Goal: Task Accomplishment & Management: Complete application form

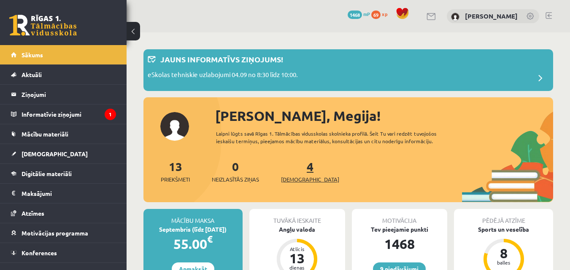
click at [299, 175] on span "[DEMOGRAPHIC_DATA]" at bounding box center [310, 179] width 58 height 8
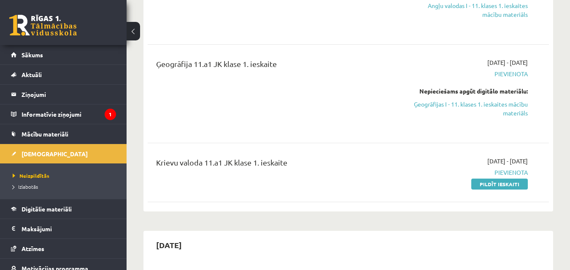
scroll to position [286, 0]
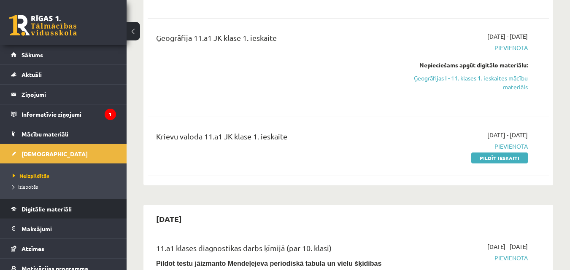
click at [52, 216] on link "Digitālie materiāli" at bounding box center [63, 208] width 105 height 19
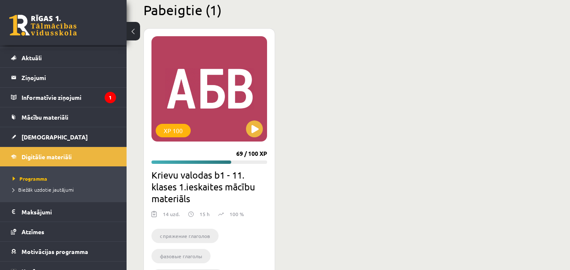
scroll to position [1350, 0]
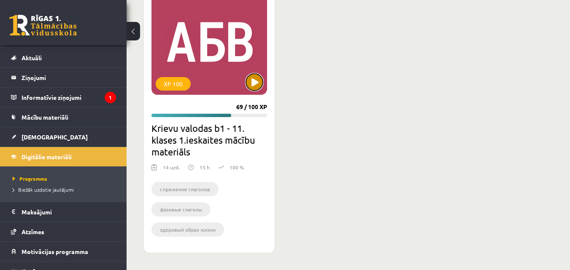
click at [250, 88] on button at bounding box center [254, 82] width 17 height 17
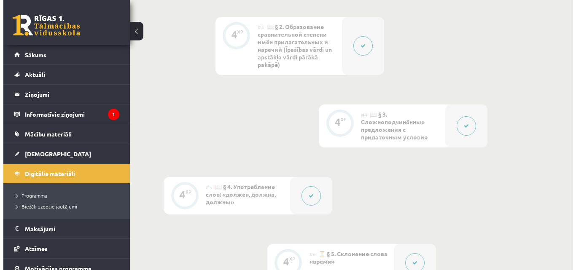
scroll to position [412, 0]
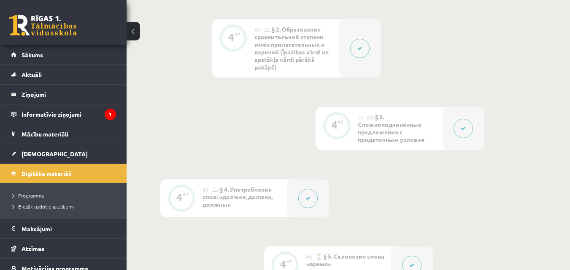
click at [410, 264] on icon at bounding box center [411, 265] width 5 height 5
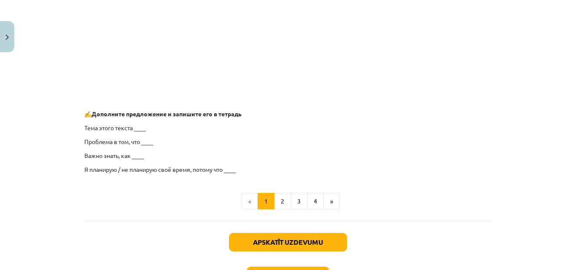
scroll to position [728, 0]
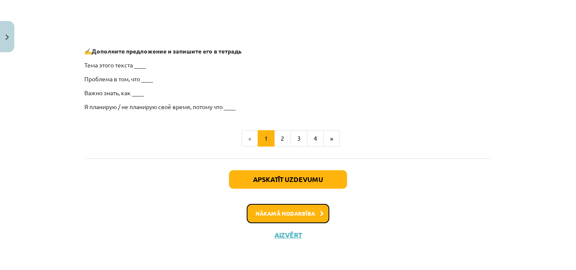
click at [303, 210] on button "Nākamā nodarbība" at bounding box center [288, 213] width 83 height 19
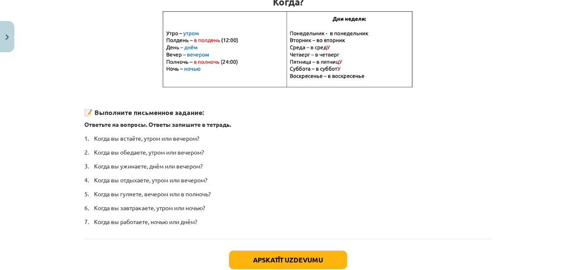
scroll to position [250, 0]
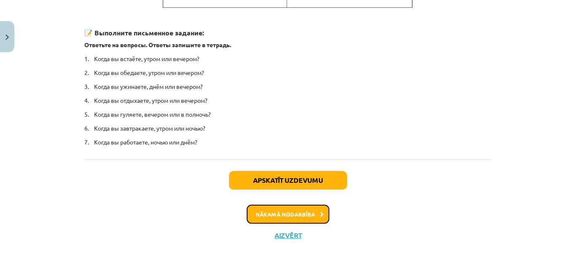
click at [304, 216] on button "Nākamā nodarbība" at bounding box center [288, 214] width 83 height 19
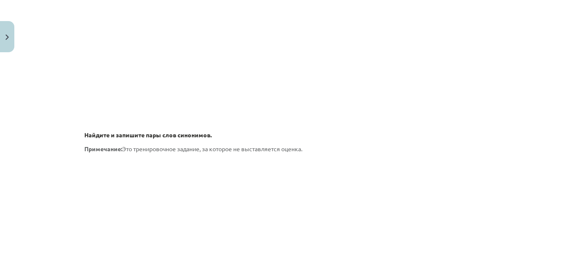
scroll to position [1331, 0]
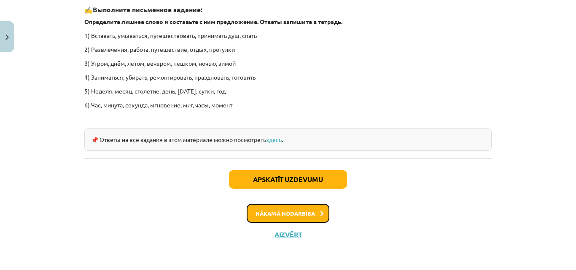
click at [299, 216] on button "Nākamā nodarbība" at bounding box center [288, 213] width 83 height 19
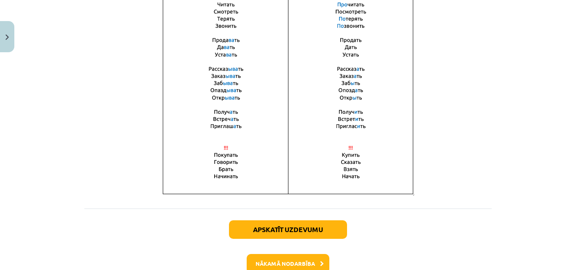
scroll to position [617, 0]
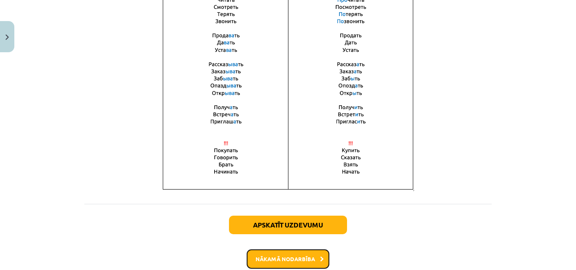
click at [309, 262] on button "Nākamā nodarbība" at bounding box center [288, 259] width 83 height 19
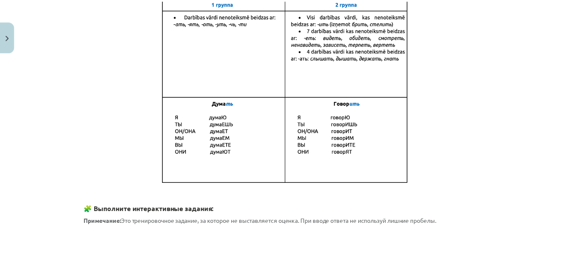
scroll to position [0, 0]
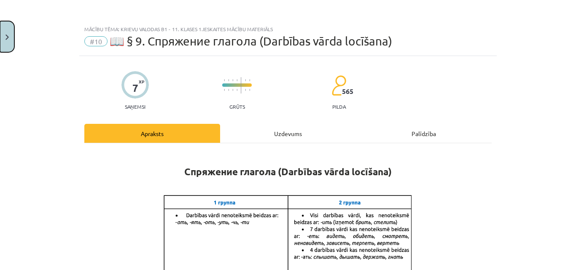
click at [8, 37] on img "Close" at bounding box center [6, 37] width 3 height 5
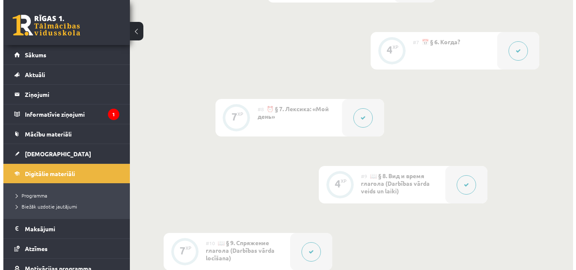
scroll to position [711, 0]
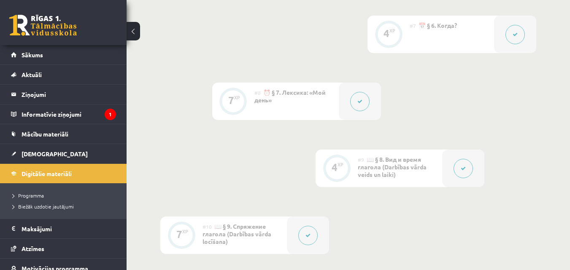
click at [477, 170] on div at bounding box center [463, 169] width 42 height 38
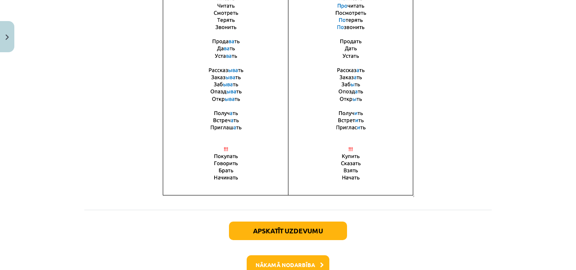
scroll to position [663, 0]
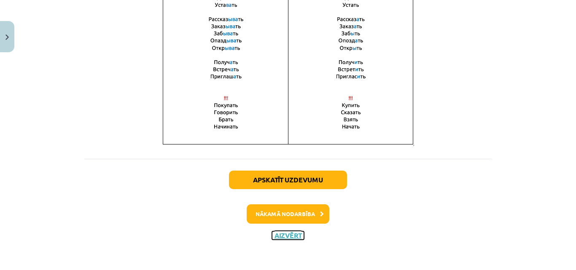
click at [284, 234] on button "Aizvērt" at bounding box center [288, 236] width 32 height 8
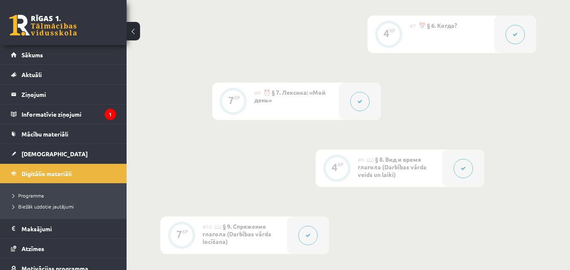
click at [359, 102] on icon at bounding box center [359, 101] width 5 height 5
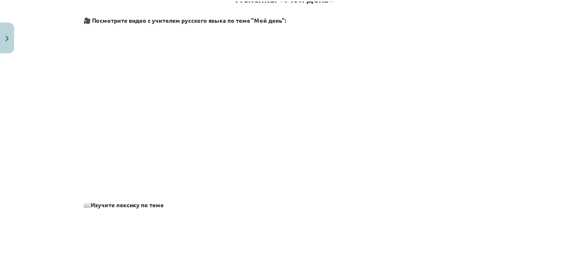
scroll to position [0, 0]
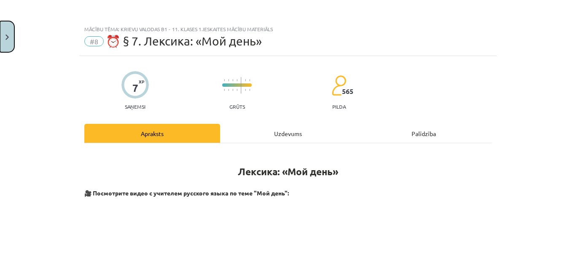
click at [12, 38] on button "Close" at bounding box center [7, 36] width 14 height 31
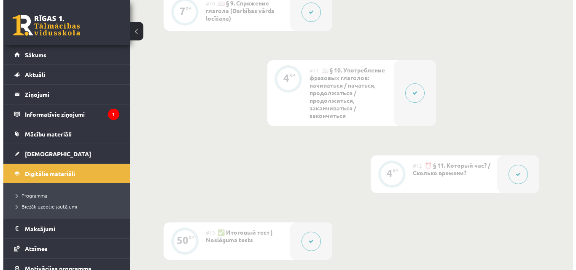
scroll to position [939, 0]
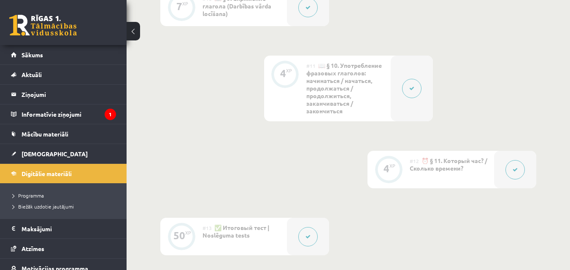
click at [422, 89] on div at bounding box center [412, 89] width 42 height 66
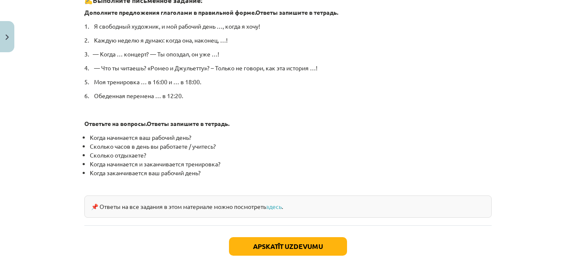
scroll to position [506, 0]
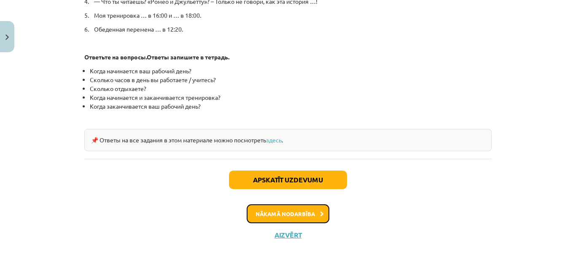
click at [298, 212] on button "Nākamā nodarbība" at bounding box center [288, 214] width 83 height 19
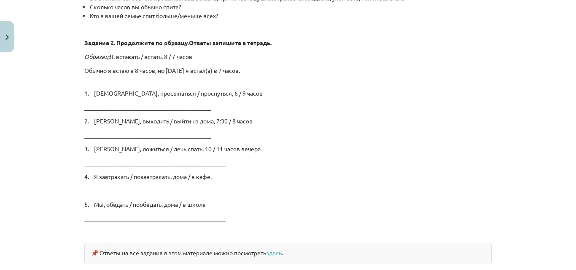
scroll to position [1496, 0]
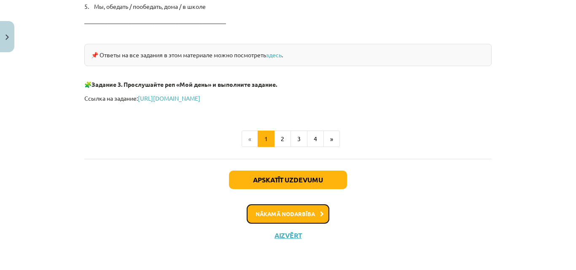
click at [299, 216] on button "Nākamā nodarbība" at bounding box center [288, 214] width 83 height 19
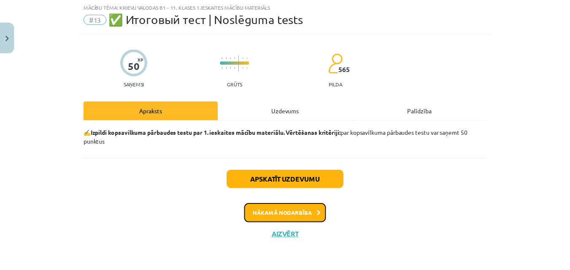
scroll to position [21, 0]
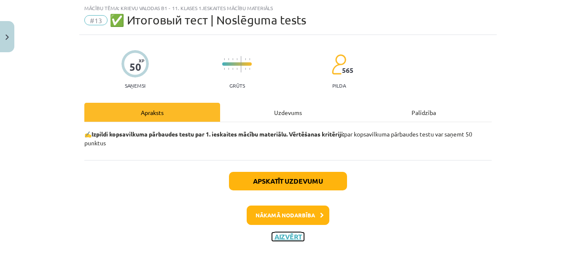
click at [285, 237] on button "Aizvērt" at bounding box center [288, 237] width 32 height 8
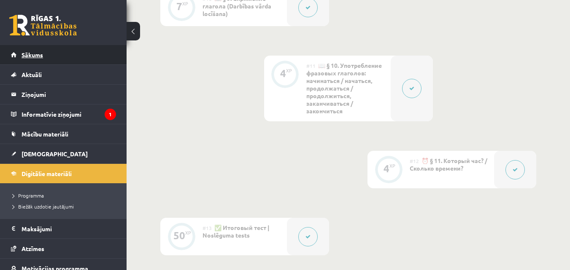
click at [76, 60] on link "Sākums" at bounding box center [63, 54] width 105 height 19
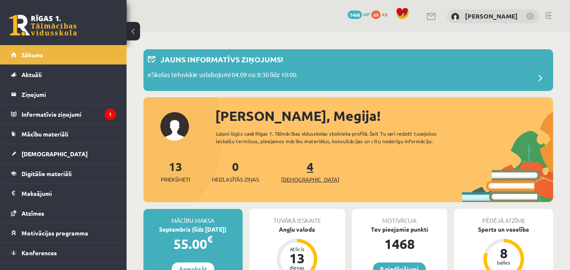
click at [301, 175] on span "[DEMOGRAPHIC_DATA]" at bounding box center [310, 179] width 58 height 8
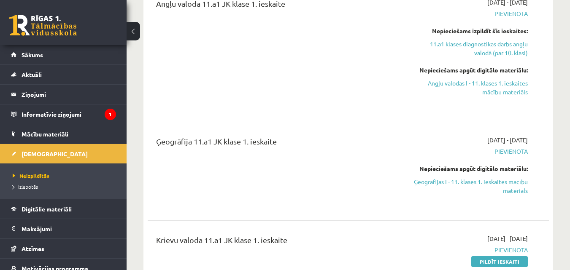
scroll to position [311, 0]
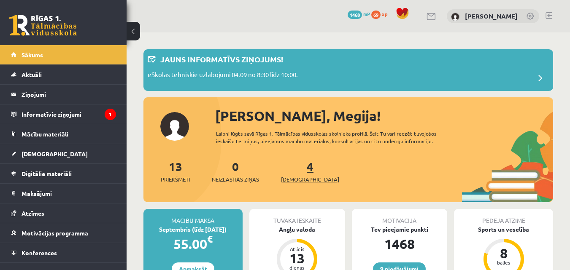
click at [307, 181] on span "[DEMOGRAPHIC_DATA]" at bounding box center [310, 179] width 58 height 8
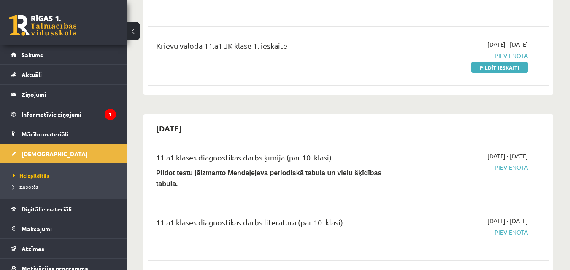
scroll to position [286, 0]
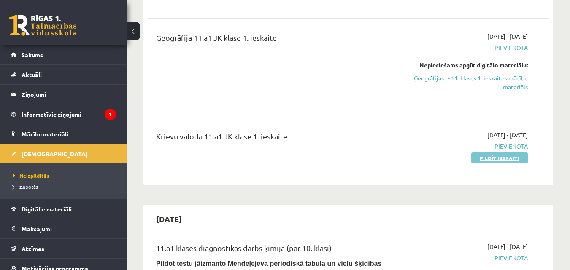
click at [504, 156] on link "Pildīt ieskaiti" at bounding box center [499, 158] width 57 height 11
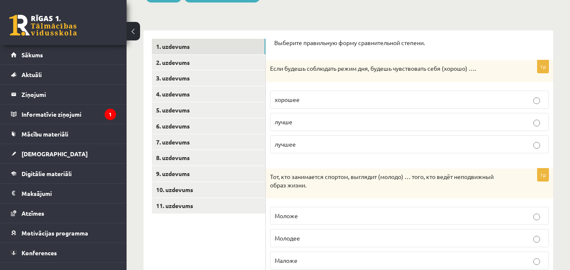
scroll to position [109, 0]
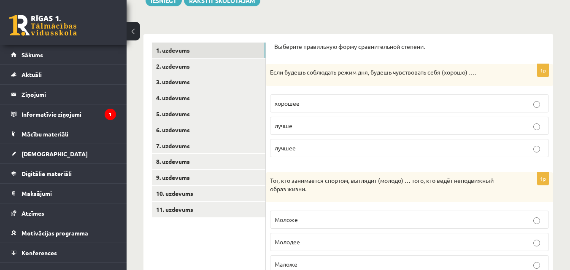
click at [509, 122] on p "лучше" at bounding box center [409, 125] width 269 height 9
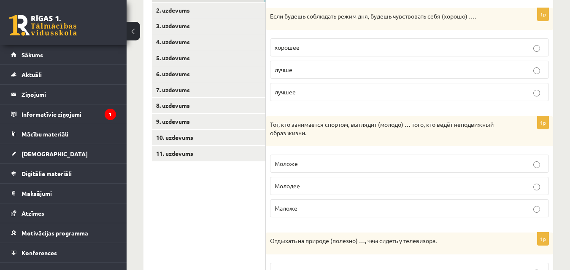
scroll to position [166, 0]
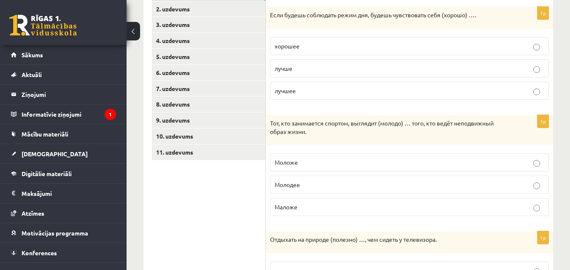
click at [400, 210] on p "Маложе" at bounding box center [409, 207] width 269 height 9
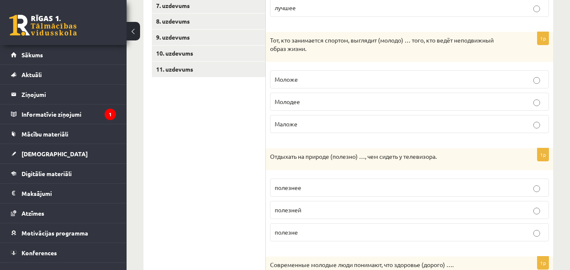
scroll to position [252, 0]
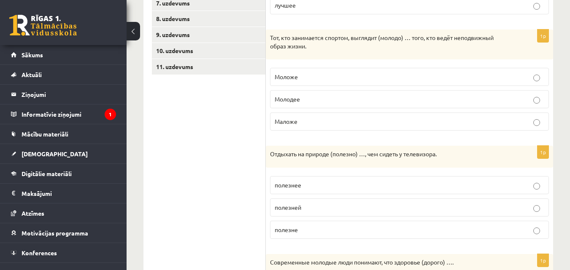
click at [404, 226] on p "полезне" at bounding box center [409, 230] width 269 height 9
click at [273, 153] on p "Отдыхать на природе (полезно) …, чем сидеть у телевизора." at bounding box center [388, 154] width 237 height 8
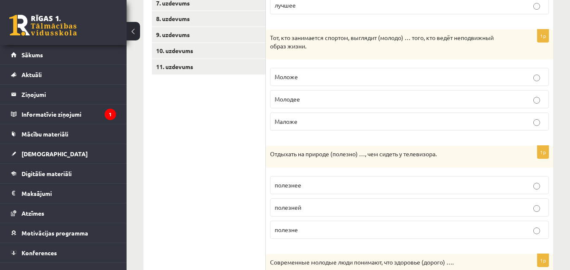
click at [264, 156] on ul "1. uzdevums 2. uzdevums 3. uzdevums 4. uzdevums 5. uzdevums 6. uzdevums 7. uzde…" at bounding box center [209, 181] width 114 height 563
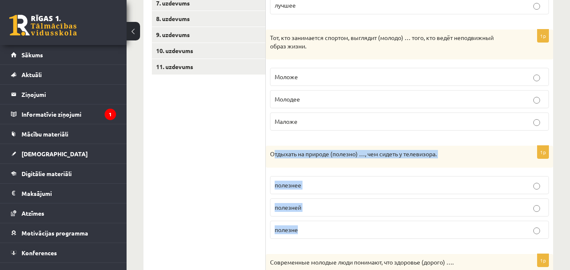
drag, startPoint x: 273, startPoint y: 154, endPoint x: 311, endPoint y: 230, distance: 85.2
click at [311, 230] on div "1p Отдыхать на природе (полезно) …, чем сидеть у телевизора. полезнее полезней …" at bounding box center [409, 196] width 287 height 100
copy div "тдыхать на природе (полезно) …, чем сидеть у телевизора. полезнее полезней поле…"
click at [300, 158] on p "Отдыхать на природе (полезно) …, чем сидеть у телевизора." at bounding box center [388, 154] width 237 height 8
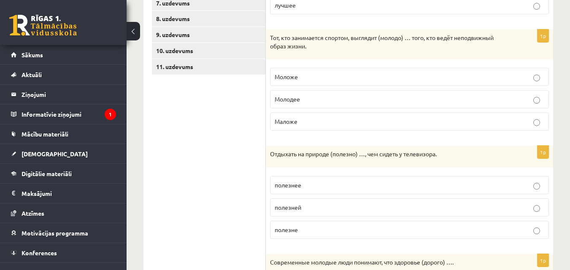
click at [407, 194] on label "полезнее" at bounding box center [409, 185] width 279 height 18
click at [412, 179] on label "полезнее" at bounding box center [409, 185] width 279 height 18
click at [412, 183] on p "полезнее" at bounding box center [409, 185] width 269 height 9
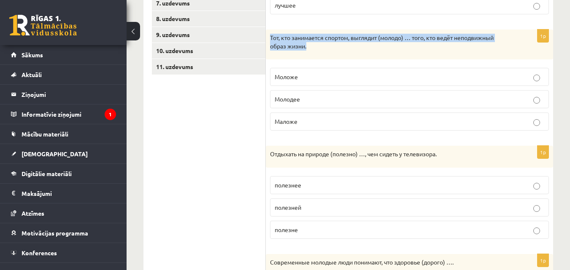
drag, startPoint x: 271, startPoint y: 36, endPoint x: 309, endPoint y: 48, distance: 39.3
click at [309, 48] on p "Тот, кто занимается спортом, выглядит (молодо) … того, кто ведёт неподвижный об…" at bounding box center [388, 42] width 237 height 16
copy p "Тот, кто занимается спортом, выглядит (молодо) … того, кто ведёт неподвижный об…"
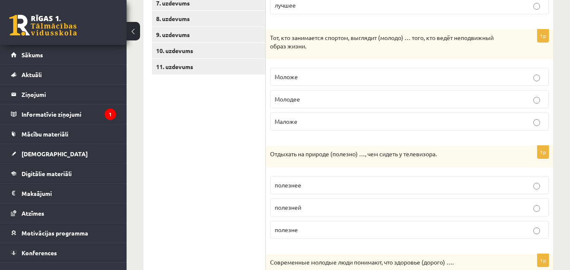
click at [288, 73] on p "Моложе" at bounding box center [409, 77] width 269 height 9
click at [302, 93] on label "Молодее" at bounding box center [409, 99] width 279 height 18
click at [304, 121] on p "Маложе" at bounding box center [409, 121] width 269 height 9
click at [291, 72] on label "Моложе" at bounding box center [409, 77] width 279 height 18
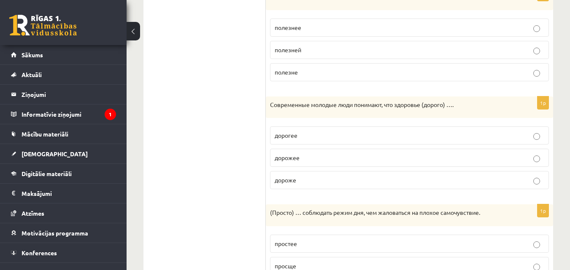
scroll to position [411, 0]
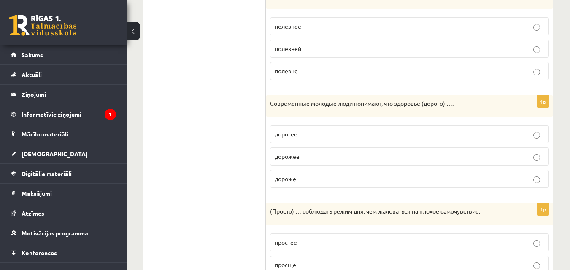
click at [387, 176] on p "дороже" at bounding box center [409, 179] width 269 height 9
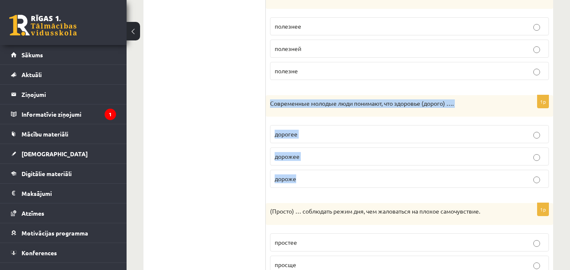
drag, startPoint x: 269, startPoint y: 103, endPoint x: 310, endPoint y: 177, distance: 84.8
click at [310, 177] on div "1p Современные молодые люди понимают, что здоровье (дорого) …. дорогее дорожее …" at bounding box center [409, 145] width 287 height 100
copy div "Современные молодые люди понимают, что здоровье (дорого) …. дорогее дорожее дор…"
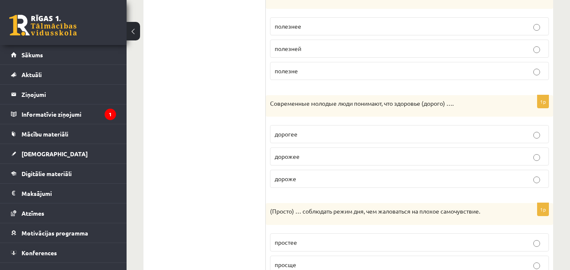
click at [180, 137] on ul "1. uzdevums 2. uzdevums 3. uzdevums 4. uzdevums 5. uzdevums 6. uzdevums 7. uzde…" at bounding box center [209, 22] width 114 height 563
click at [242, 175] on ul "1. uzdevums 2. uzdevums 3. uzdevums 4. uzdevums 5. uzdevums 6. uzdevums 7. uzde…" at bounding box center [209, 22] width 114 height 563
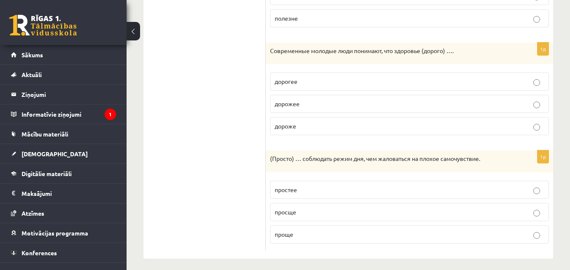
scroll to position [469, 0]
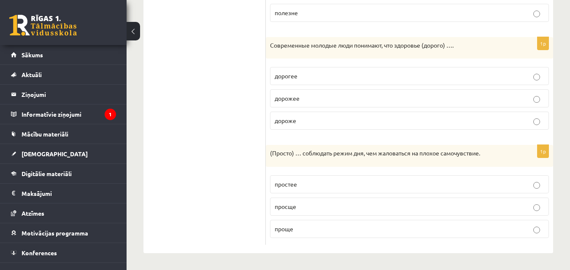
click at [379, 227] on p "проще" at bounding box center [409, 229] width 269 height 9
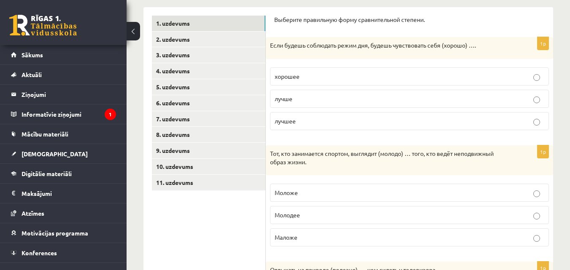
scroll to position [75, 0]
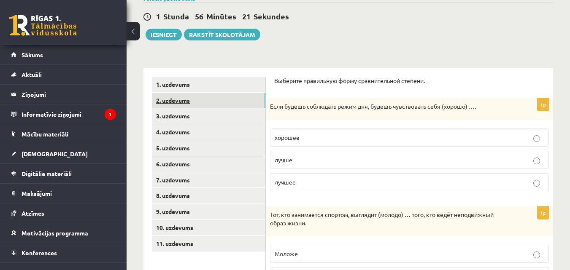
click at [245, 97] on link "2. uzdevums" at bounding box center [208, 101] width 113 height 16
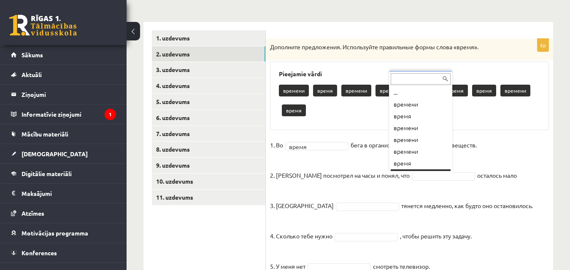
scroll to position [10, 0]
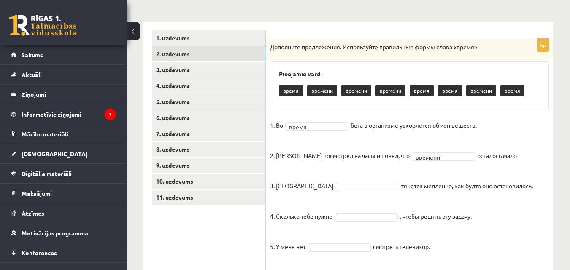
click at [336, 183] on fieldset "1. Во время ***** бега в организме ускоряется обмен веществ. 2. Андрис посмотре…" at bounding box center [409, 204] width 279 height 170
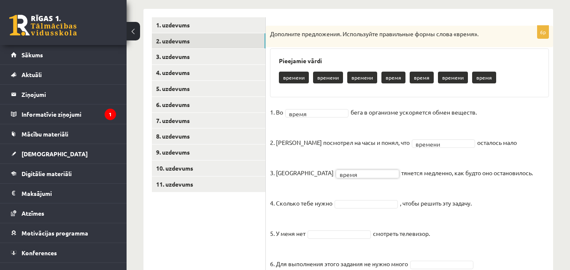
scroll to position [135, 0]
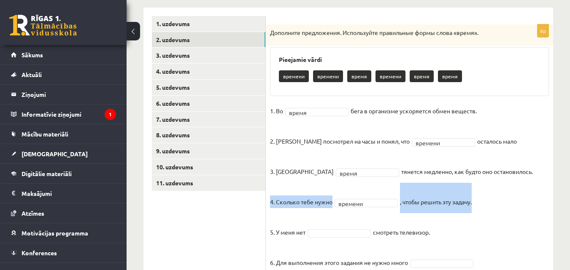
drag, startPoint x: 271, startPoint y: 204, endPoint x: 480, endPoint y: 205, distance: 209.2
click at [480, 205] on fieldset "1. Во время ***** бега в организме ускоряется обмен веществ. 2. Андрис посмотре…" at bounding box center [409, 190] width 279 height 170
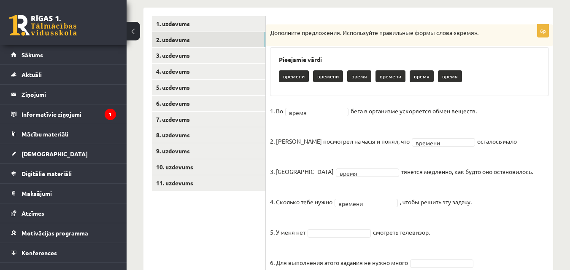
drag, startPoint x: 468, startPoint y: 202, endPoint x: 524, endPoint y: 162, distance: 69.5
click at [524, 162] on fieldset "1. Во время ***** бега в организме ускоряется обмен веществ. 2. Андрис посмотре…" at bounding box center [409, 190] width 279 height 170
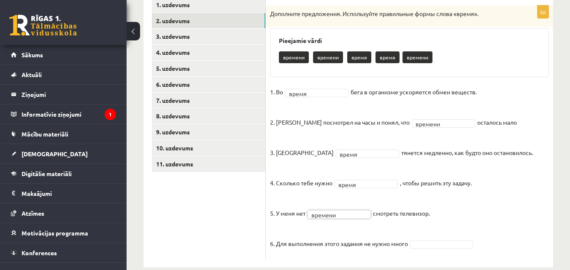
scroll to position [169, 0]
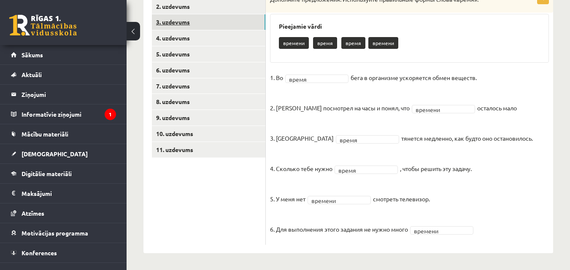
click at [196, 20] on link "3. uzdevums" at bounding box center [208, 22] width 113 height 16
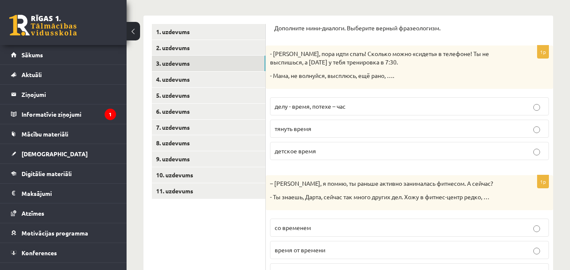
scroll to position [128, 0]
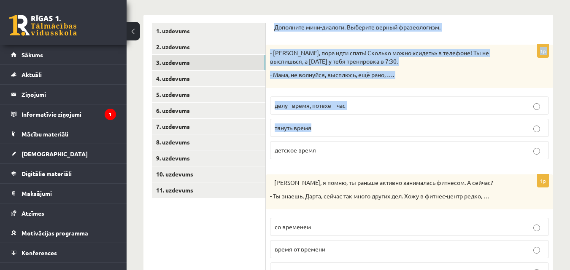
drag, startPoint x: 275, startPoint y: 28, endPoint x: 328, endPoint y: 131, distance: 116.4
drag, startPoint x: 275, startPoint y: 26, endPoint x: 326, endPoint y: 154, distance: 138.2
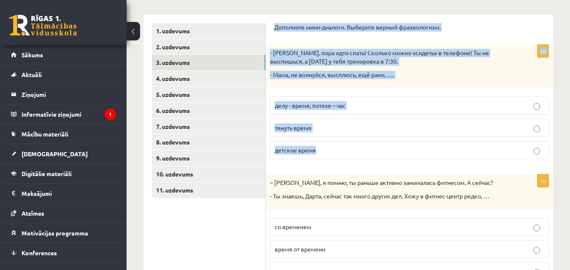
copy form "Дополните мини-диалоги. Выберите верный фразеологизм. 1p - Антон, пора идти спа…"
click at [304, 150] on span "детское время" at bounding box center [295, 150] width 41 height 8
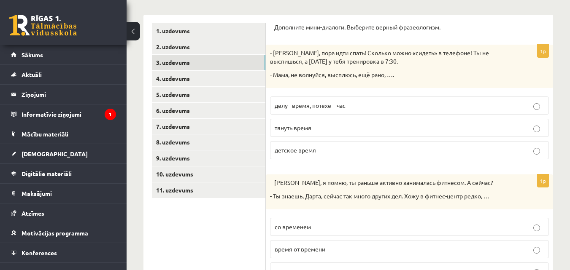
click at [327, 110] on p "делу - время, потехе – час" at bounding box center [409, 105] width 269 height 9
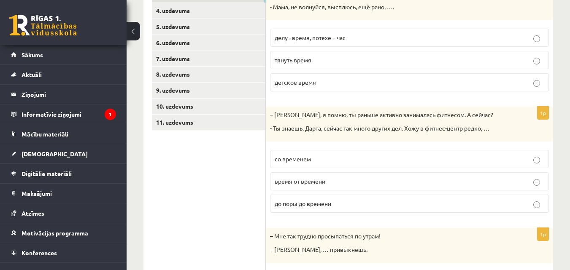
scroll to position [195, 0]
click at [539, 172] on fieldset "со временем время от времени до поры до времени" at bounding box center [409, 182] width 279 height 70
click at [539, 178] on label "время от времени" at bounding box center [409, 182] width 279 height 18
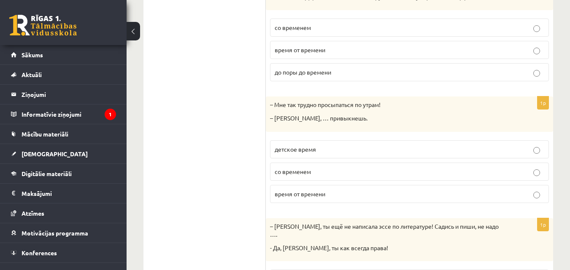
scroll to position [329, 0]
click at [365, 171] on p "со временем" at bounding box center [409, 170] width 269 height 9
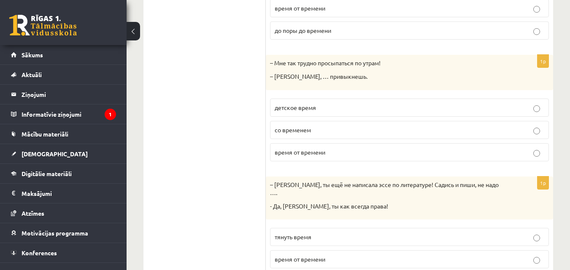
scroll to position [415, 0]
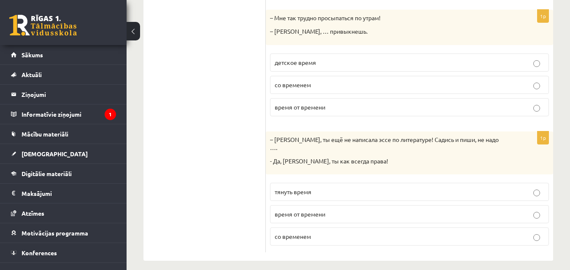
click at [445, 188] on p "тянуть время" at bounding box center [409, 192] width 269 height 9
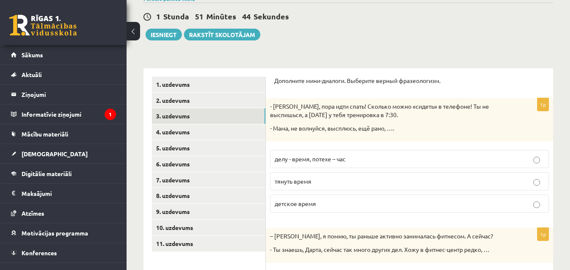
scroll to position [88, 0]
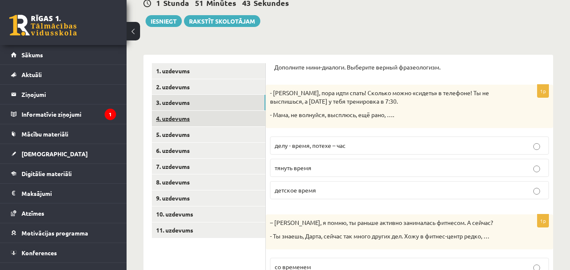
click at [236, 123] on link "4. uzdevums" at bounding box center [208, 119] width 113 height 16
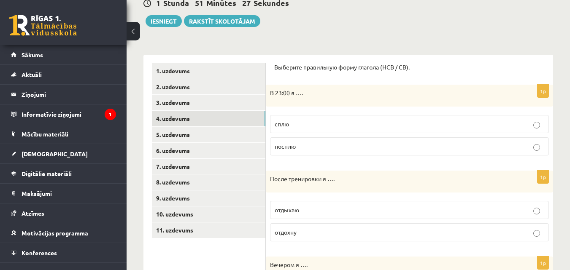
click at [400, 129] on label "сплю" at bounding box center [409, 124] width 279 height 18
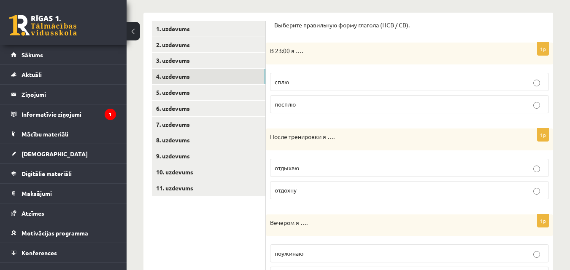
scroll to position [127, 0]
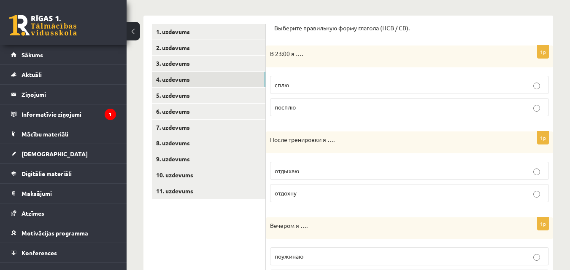
click at [357, 202] on label "отдохну" at bounding box center [409, 193] width 279 height 18
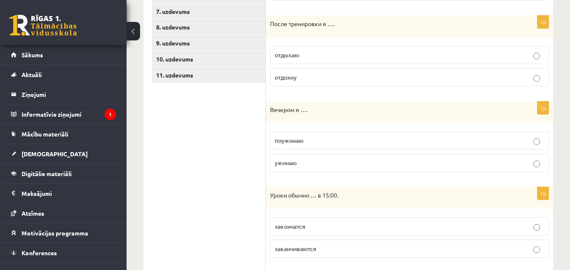
scroll to position [259, 0]
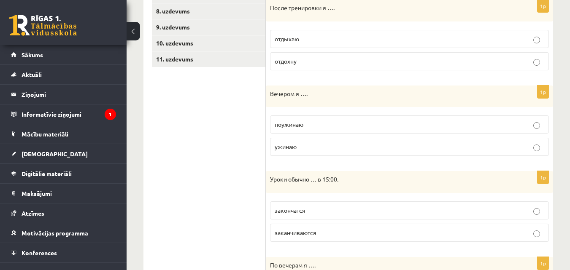
click at [430, 136] on fieldset "поужинаю ужинаю" at bounding box center [409, 134] width 279 height 47
click at [428, 121] on p "поужинаю" at bounding box center [409, 124] width 269 height 9
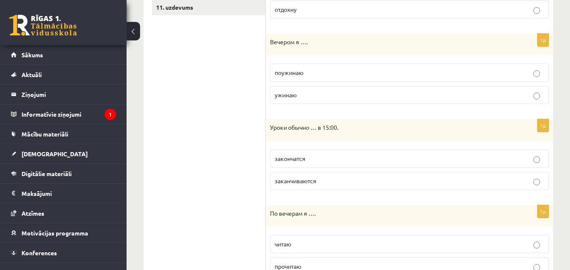
scroll to position [313, 0]
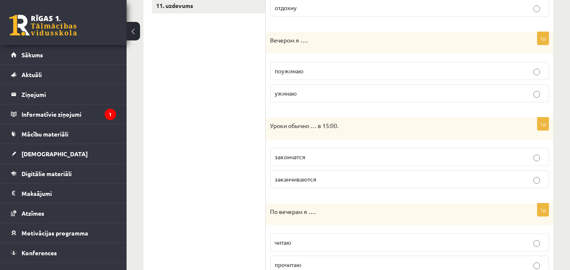
drag, startPoint x: 273, startPoint y: 124, endPoint x: 257, endPoint y: 119, distance: 17.2
click at [257, 119] on div "**********" at bounding box center [348, 188] width 410 height 717
click at [257, 119] on ul "1. uzdevums 2. uzdevums 3. uzdevums 4. uzdevums 5. uzdevums 6. uzdevums 7. uzde…" at bounding box center [209, 188] width 114 height 700
click at [325, 180] on p "заканчиваются" at bounding box center [409, 179] width 269 height 9
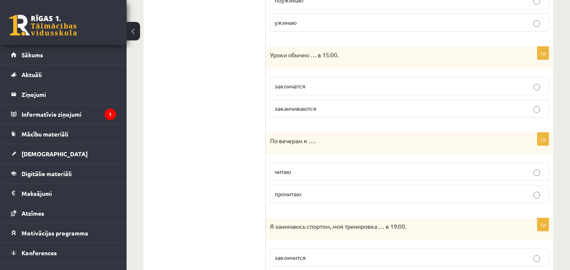
scroll to position [380, 0]
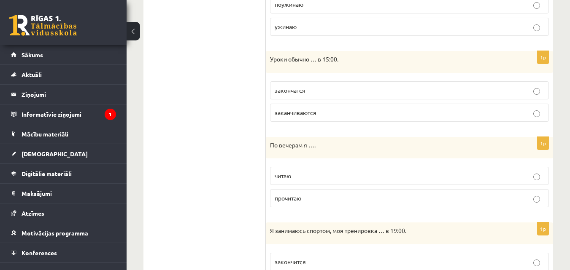
click at [509, 179] on p "читаю" at bounding box center [409, 176] width 269 height 9
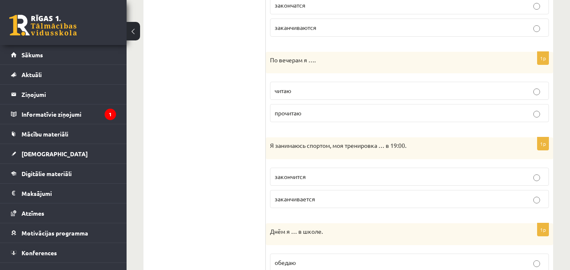
scroll to position [466, 0]
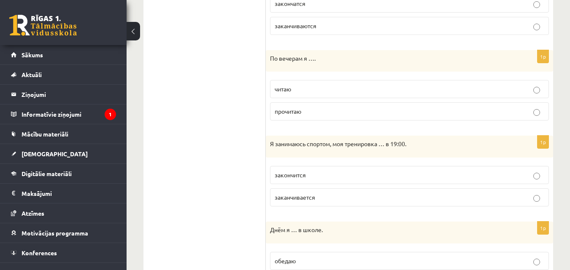
click at [448, 200] on p "заканчивается" at bounding box center [409, 197] width 269 height 9
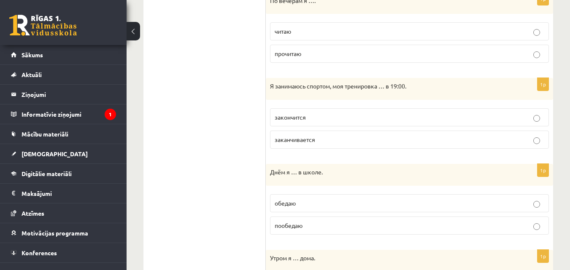
scroll to position [523, 0]
click at [436, 203] on p "обедаю" at bounding box center [409, 204] width 269 height 9
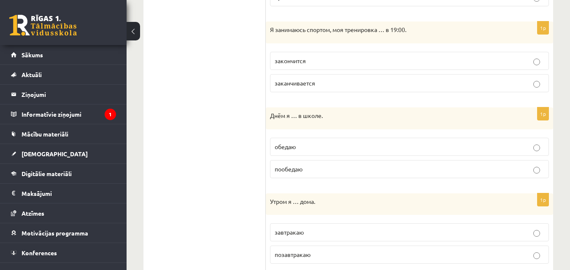
scroll to position [607, 0]
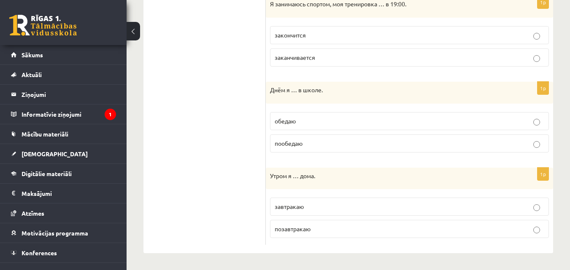
drag, startPoint x: 272, startPoint y: 176, endPoint x: 259, endPoint y: 163, distance: 18.5
drag, startPoint x: 270, startPoint y: 175, endPoint x: 242, endPoint y: 188, distance: 30.4
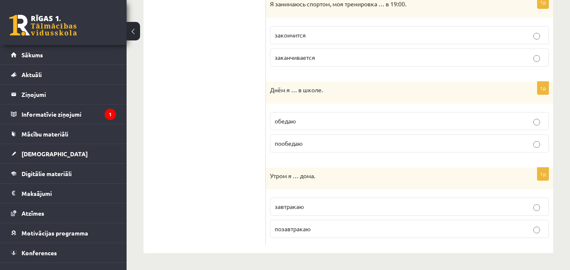
click at [282, 215] on label "завтракаю" at bounding box center [409, 207] width 279 height 18
click at [293, 224] on label "позавтракаю" at bounding box center [409, 229] width 279 height 18
drag, startPoint x: 270, startPoint y: 175, endPoint x: 328, endPoint y: 232, distance: 82.0
click at [328, 232] on div "1p Утром я … дома. завтракаю позавтракаю" at bounding box center [409, 207] width 287 height 78
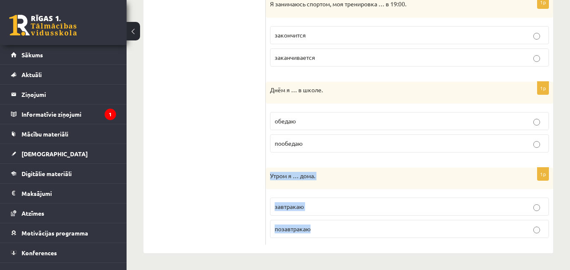
copy div "Утром я … дома. завтракаю позавтракаю"
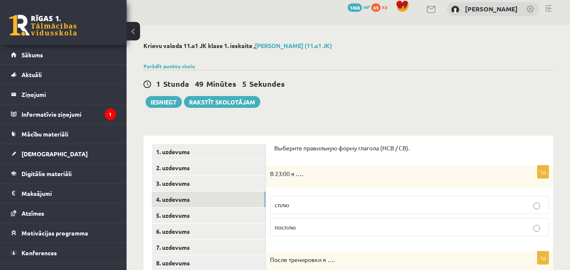
scroll to position [0, 0]
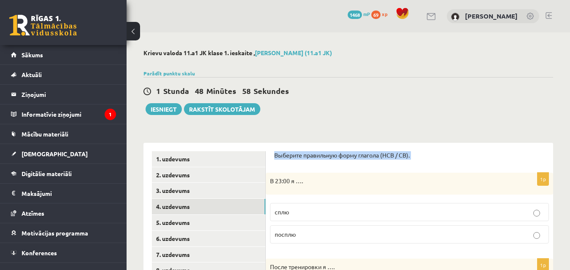
copy form "Выберите правильную форму глагола (НСВ / СВ)."
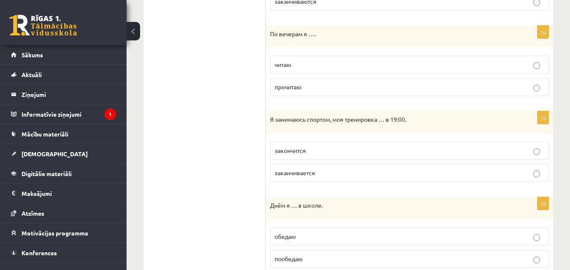
scroll to position [607, 0]
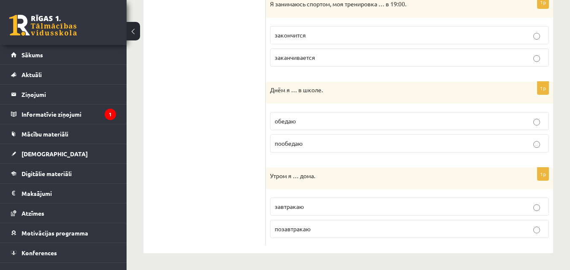
click at [476, 198] on label "завтракаю" at bounding box center [409, 207] width 279 height 18
click at [468, 223] on label "позавтракаю" at bounding box center [409, 229] width 279 height 18
drag, startPoint x: 272, startPoint y: 90, endPoint x: 311, endPoint y: 143, distance: 66.0
click at [311, 143] on div "1p Днём я … в школе. обедаю пообедаю" at bounding box center [409, 121] width 287 height 78
copy div "Днём я … в школе. обедаю пообедаю"
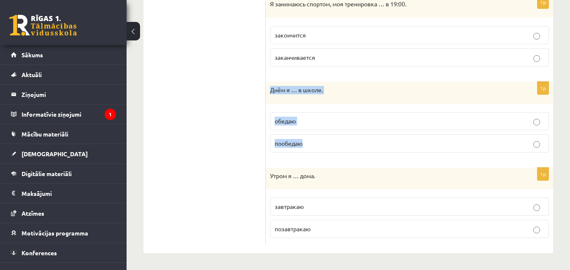
drag, startPoint x: 301, startPoint y: 31, endPoint x: 239, endPoint y: 62, distance: 69.2
click at [353, 63] on label "заканчивается" at bounding box center [409, 57] width 279 height 18
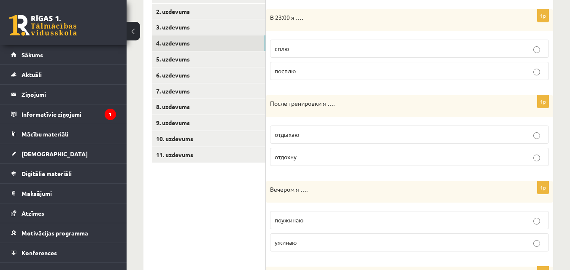
scroll to position [162, 0]
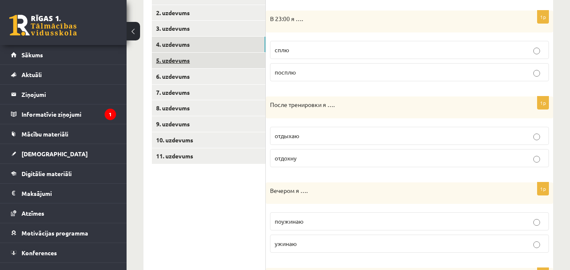
click at [214, 65] on link "5. uzdevums" at bounding box center [208, 61] width 113 height 16
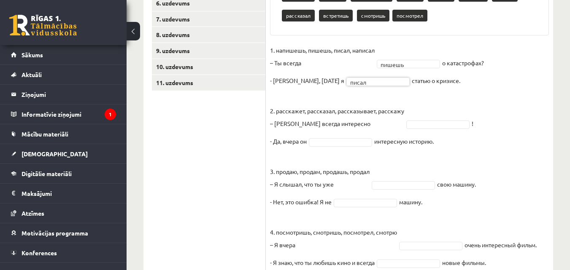
scroll to position [237, 0]
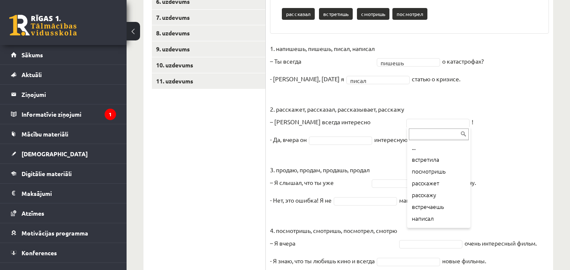
drag, startPoint x: 469, startPoint y: 158, endPoint x: 469, endPoint y: 170, distance: 11.8
click at [469, 170] on div "... встретила посмотришь расскажет расскажу встречаешь написал встречаю напишеш…" at bounding box center [438, 177] width 63 height 101
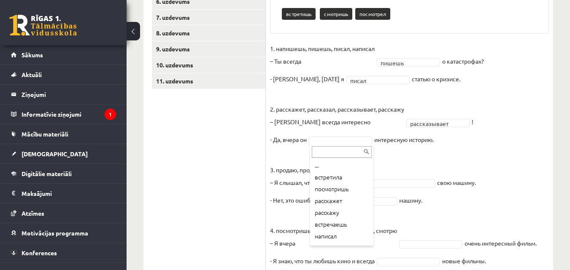
drag, startPoint x: 372, startPoint y: 178, endPoint x: 371, endPoint y: 186, distance: 7.2
click at [371, 186] on div "... встретила посмотришь расскажет расскажу встречаешь написал встречаю напишеш…" at bounding box center [341, 195] width 63 height 101
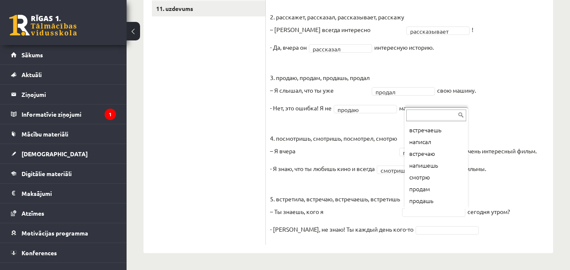
scroll to position [69, 0]
drag, startPoint x: 466, startPoint y: 186, endPoint x: 465, endPoint y: 172, distance: 13.5
click at [465, 172] on ul "... встретила посмотришь расскажет расскажу встречаешь написал встречаю напишеш…" at bounding box center [435, 165] width 62 height 84
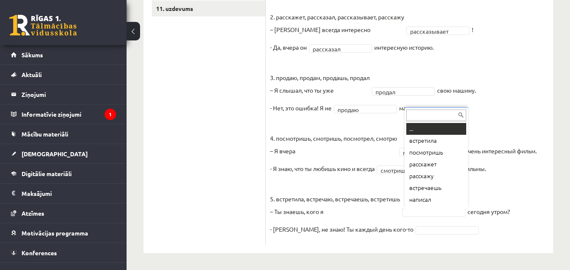
click at [440, 132] on fieldset "**********" at bounding box center [409, 95] width 279 height 291
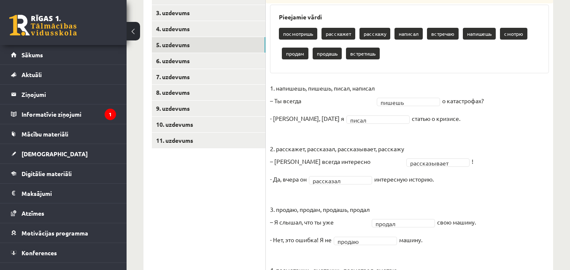
scroll to position [177, 0]
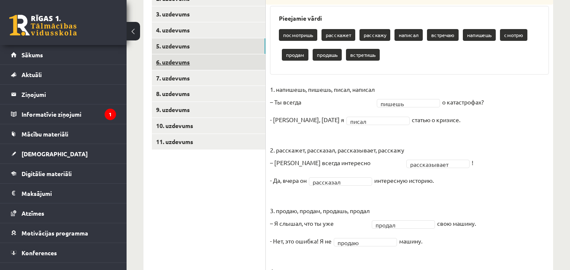
click at [253, 65] on link "6. uzdevums" at bounding box center [208, 62] width 113 height 16
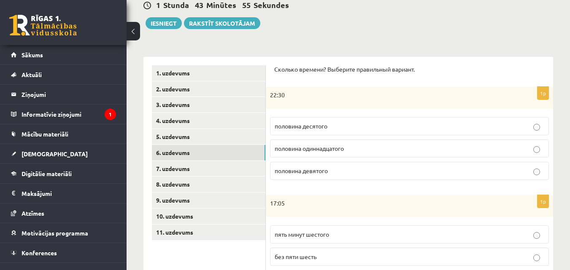
scroll to position [87, 0]
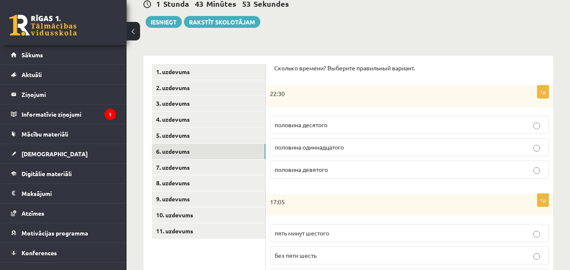
click at [427, 150] on p "половина одиннадцатого" at bounding box center [409, 147] width 269 height 9
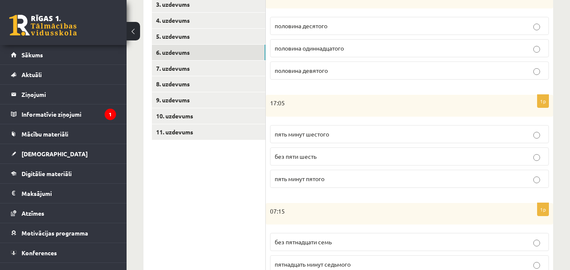
scroll to position [188, 0]
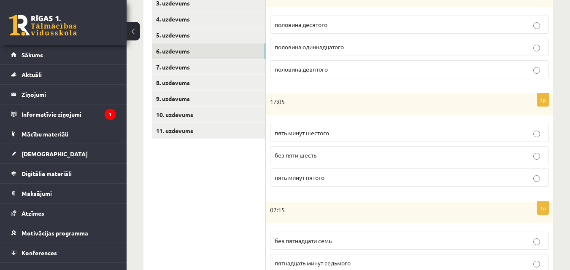
click at [383, 143] on fieldset "пять минут шестого без пяти шесть пять минут пятого" at bounding box center [409, 155] width 279 height 70
click at [327, 127] on label "пять минут шестого" at bounding box center [409, 133] width 279 height 18
click at [291, 175] on span "пять минут пятого" at bounding box center [300, 178] width 50 height 8
drag, startPoint x: 274, startPoint y: 98, endPoint x: 292, endPoint y: 98, distance: 18.6
click at [292, 98] on p "17:05" at bounding box center [388, 102] width 237 height 8
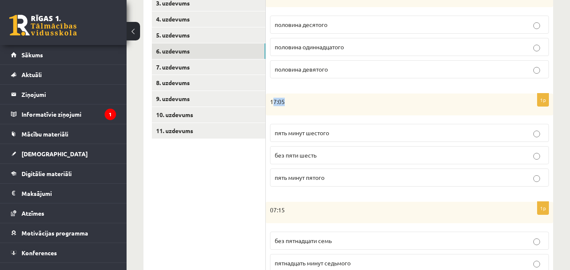
click at [292, 98] on p "17:05" at bounding box center [388, 102] width 237 height 8
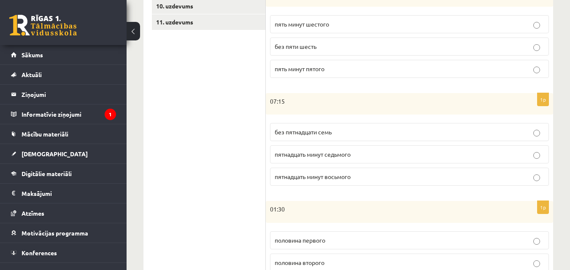
scroll to position [298, 0]
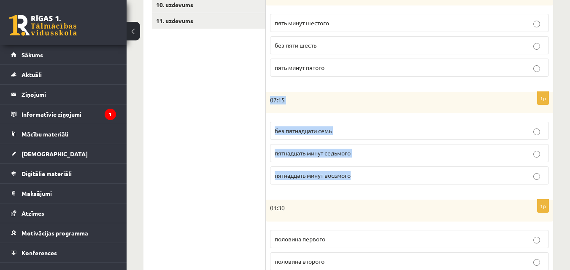
drag, startPoint x: 268, startPoint y: 98, endPoint x: 366, endPoint y: 172, distance: 123.4
click at [366, 172] on div "1p 07:15 без пятнадцати семь пятнадцать минут седьмого пятнадцать минут восьмого" at bounding box center [409, 142] width 287 height 100
copy div "07:15 без пятнадцати семь пятнадцать минут седьмого пятнадцать минут восьмого"
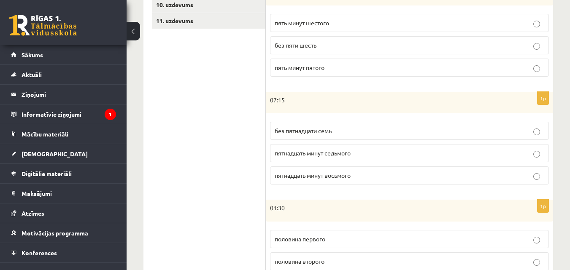
click at [222, 164] on ul "1. uzdevums 2. uzdevums 3. uzdevums 4. uzdevums 5. uzdevums 6. uzdevums 7. uzde…" at bounding box center [209, 131] width 114 height 555
click at [378, 152] on p "пятнадцать минут седьмого" at bounding box center [409, 153] width 269 height 9
click at [334, 175] on span "пятнадцать минут восьмого" at bounding box center [313, 176] width 76 height 8
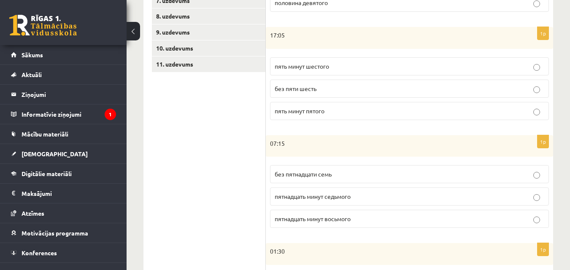
scroll to position [246, 0]
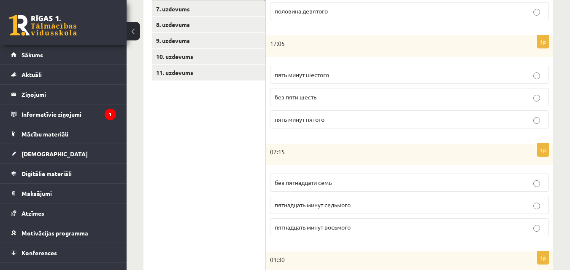
click at [456, 80] on label "пять минут шестого" at bounding box center [409, 75] width 279 height 18
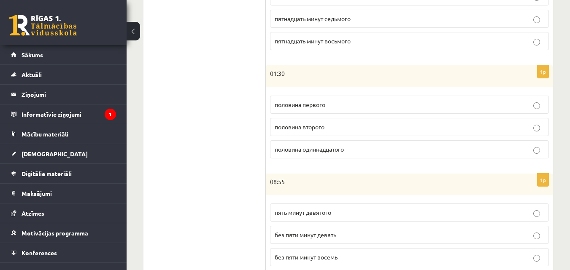
scroll to position [434, 0]
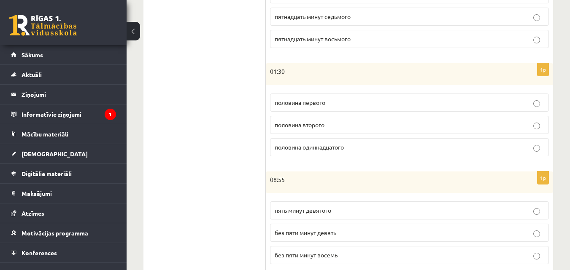
drag, startPoint x: 272, startPoint y: 70, endPoint x: 210, endPoint y: 76, distance: 62.7
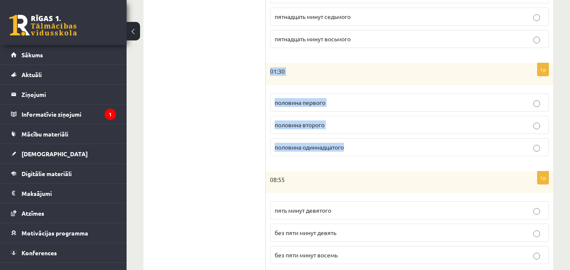
drag, startPoint x: 268, startPoint y: 70, endPoint x: 366, endPoint y: 149, distance: 125.3
click at [366, 149] on div "1p 01:30 половина первого половина второго половина одиннадцатого" at bounding box center [409, 113] width 287 height 100
click at [351, 126] on p "половина второго" at bounding box center [409, 125] width 269 height 9
drag, startPoint x: 270, startPoint y: 72, endPoint x: 360, endPoint y: 150, distance: 119.0
click at [360, 150] on div "1p 01:30 половина первого половина второго половина одиннадцатого" at bounding box center [409, 113] width 287 height 100
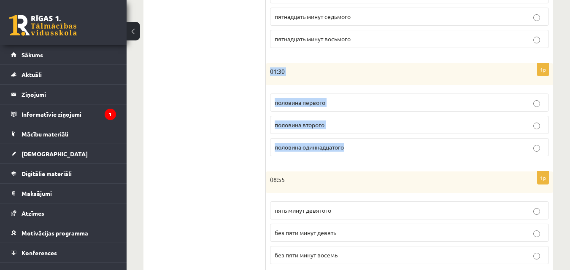
copy div "01:30 половина первого половина второго половина одиннадцатого"
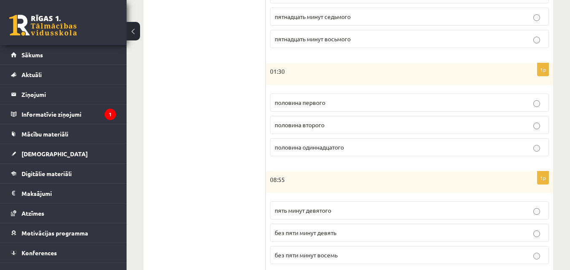
click at [345, 42] on span "пятнадцать минут восьмого" at bounding box center [313, 39] width 76 height 8
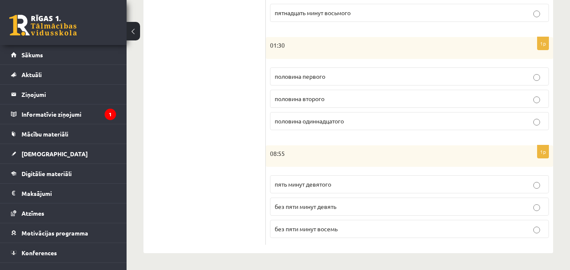
click at [382, 209] on p "без пяти минут девять" at bounding box center [409, 206] width 269 height 9
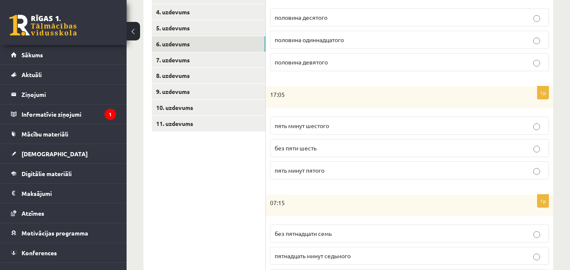
scroll to position [194, 0]
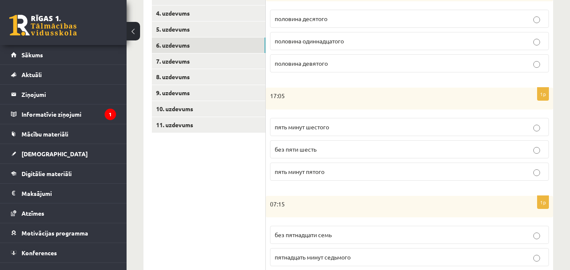
click at [569, 119] on div "Krievu valoda 11.a1 JK klase 1. ieskaite , Megija Kozlova (11.a1 JK) Parādīt pu…" at bounding box center [348, 188] width 443 height 698
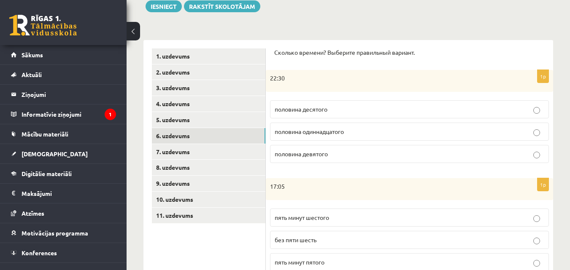
scroll to position [105, 0]
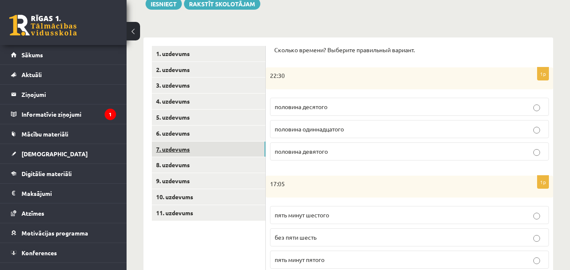
click at [248, 152] on link "7. uzdevums" at bounding box center [208, 150] width 113 height 16
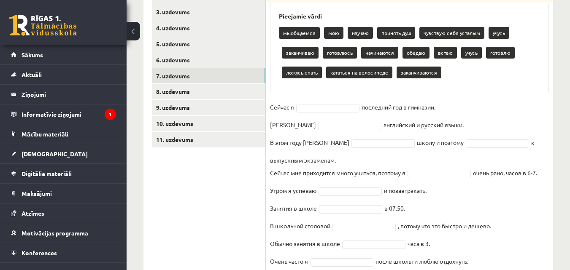
scroll to position [182, 0]
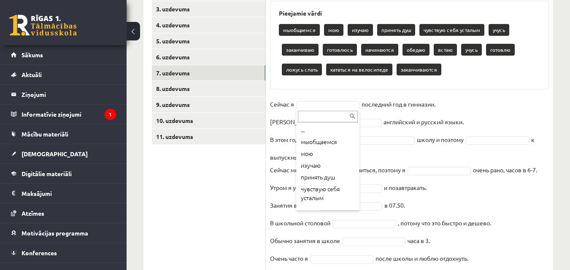
click at [358, 146] on div "... мыобщаемся мою изучаю принять душ чувствую себя усталым учусь заканчиваю го…" at bounding box center [327, 159] width 63 height 101
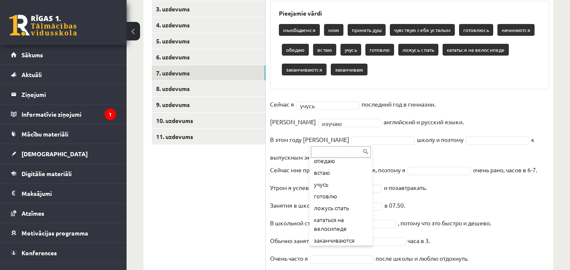
scroll to position [110, 0]
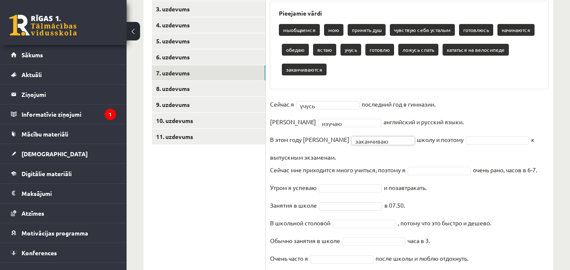
click at [457, 136] on fieldset "**********" at bounding box center [409, 234] width 279 height 273
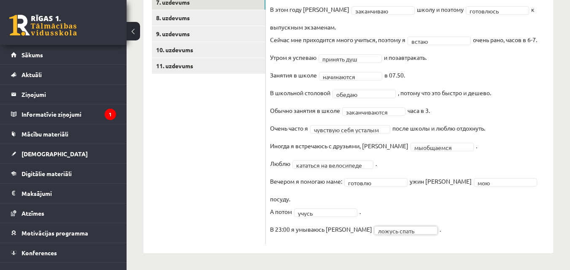
scroll to position [240, 0]
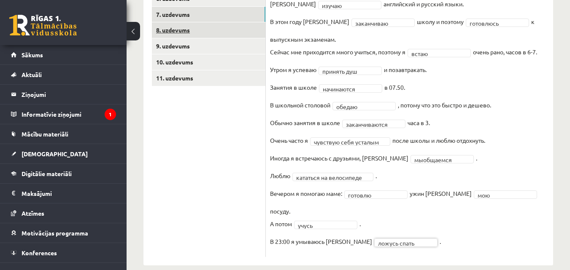
click at [199, 35] on link "8. uzdevums" at bounding box center [208, 30] width 113 height 16
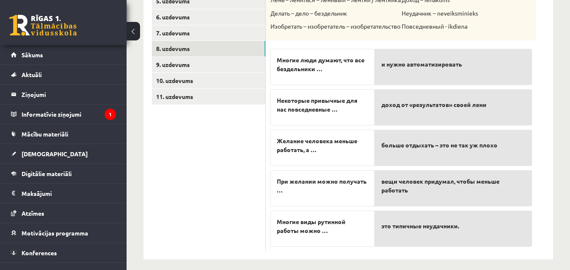
scroll to position [223, 0]
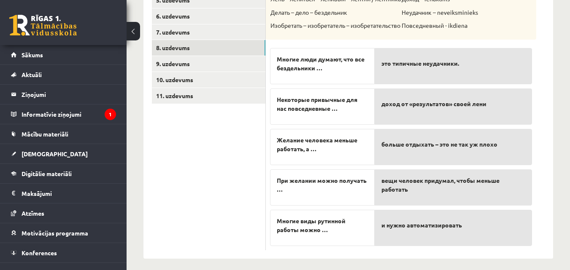
click at [476, 95] on div "доход от «результатов» своей лени" at bounding box center [453, 107] width 157 height 36
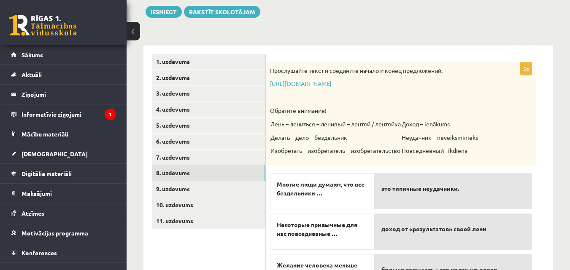
scroll to position [92, 0]
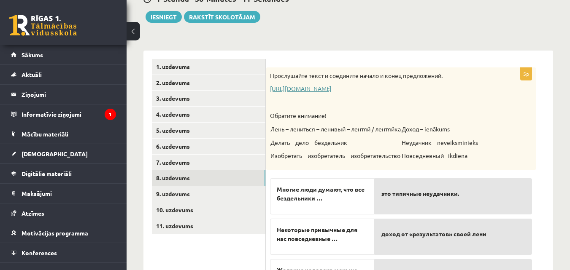
click at [331, 89] on link "https://www.zvaigzne.lv/upload/audio/100Urokov/2/49%202.mp3" at bounding box center [301, 89] width 62 height 8
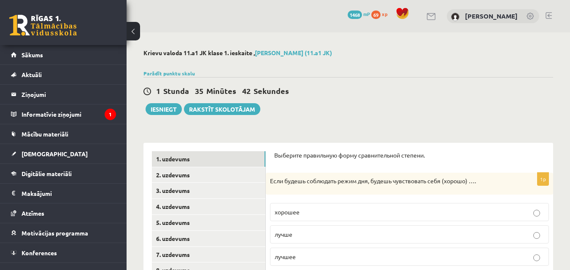
scroll to position [92, 0]
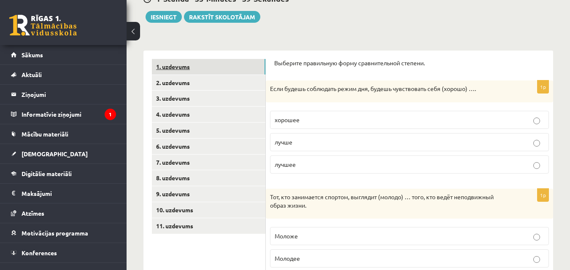
click at [233, 70] on link "1. uzdevums" at bounding box center [208, 67] width 113 height 16
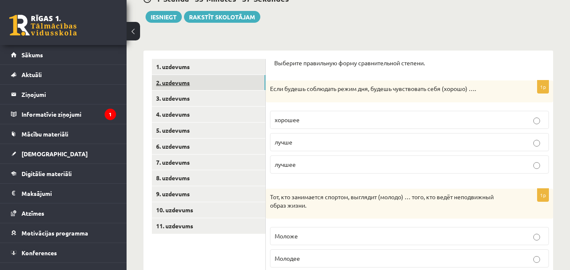
click at [228, 80] on link "2. uzdevums" at bounding box center [208, 83] width 113 height 16
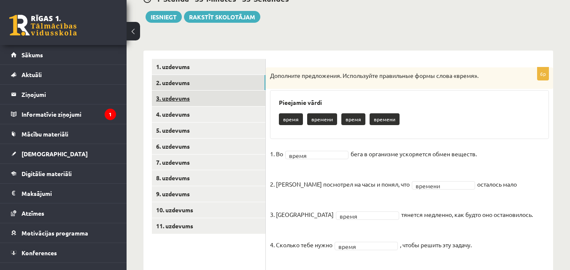
click at [225, 98] on link "3. uzdevums" at bounding box center [208, 99] width 113 height 16
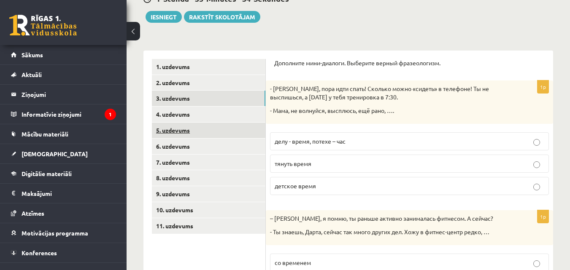
click at [217, 124] on link "5. uzdevums" at bounding box center [208, 131] width 113 height 16
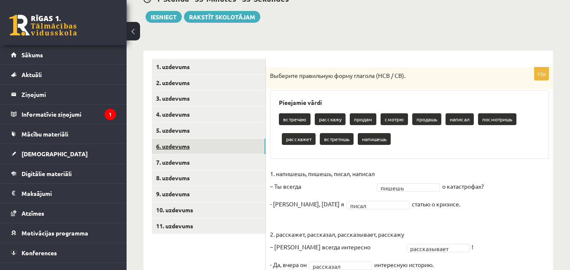
click at [212, 148] on link "6. uzdevums" at bounding box center [208, 147] width 113 height 16
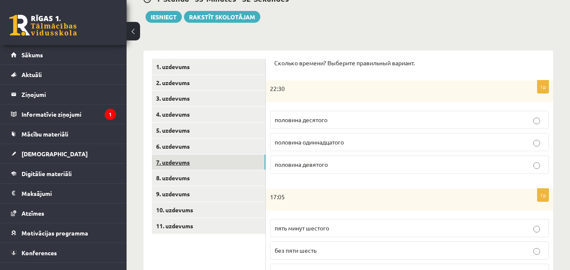
click at [206, 165] on link "7. uzdevums" at bounding box center [208, 163] width 113 height 16
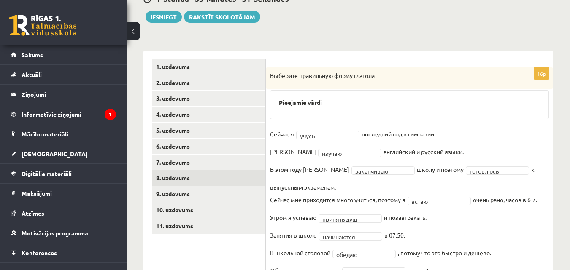
click at [201, 184] on link "8. uzdevums" at bounding box center [208, 178] width 113 height 16
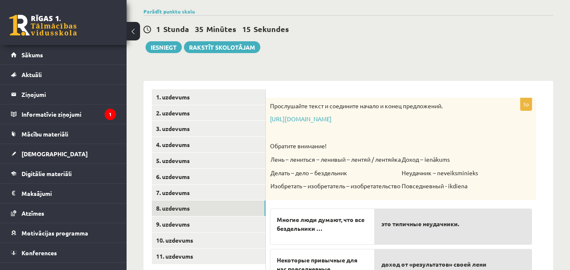
scroll to position [60, 0]
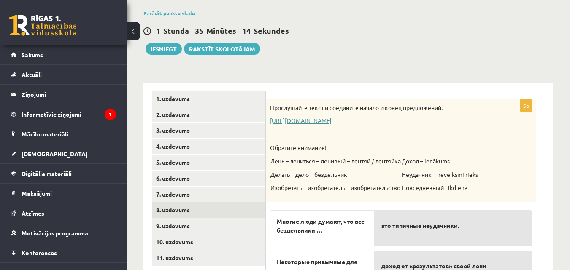
click at [331, 122] on link "[URL][DOMAIN_NAME]" at bounding box center [301, 121] width 62 height 8
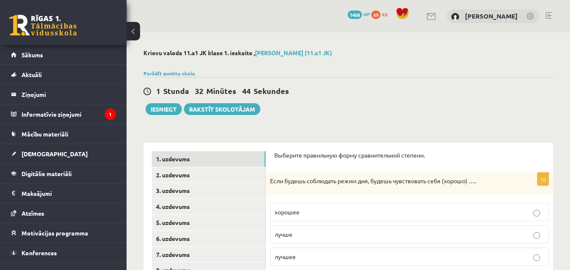
scroll to position [60, 0]
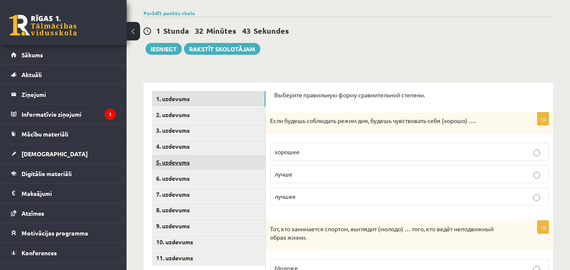
click at [206, 157] on link "5. uzdevums" at bounding box center [208, 163] width 113 height 16
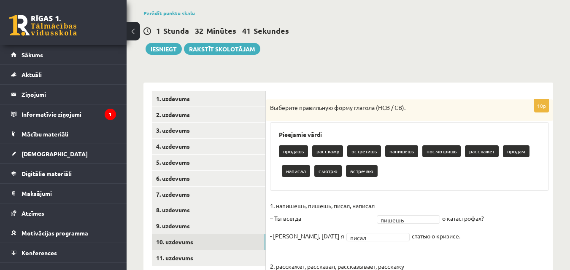
click at [213, 245] on link "10. uzdevums" at bounding box center [208, 242] width 113 height 16
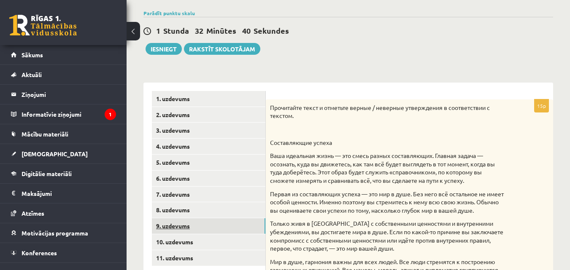
click at [214, 228] on link "9. uzdevums" at bounding box center [208, 226] width 113 height 16
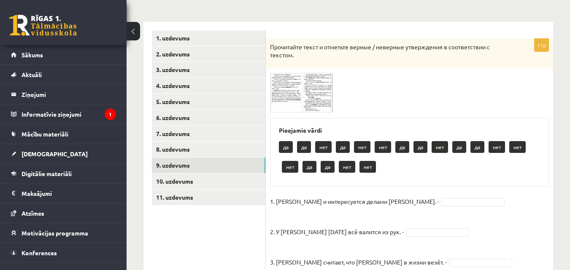
scroll to position [141, 0]
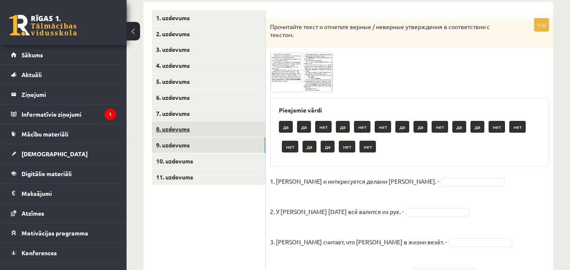
click at [250, 129] on link "8. uzdevums" at bounding box center [208, 129] width 113 height 16
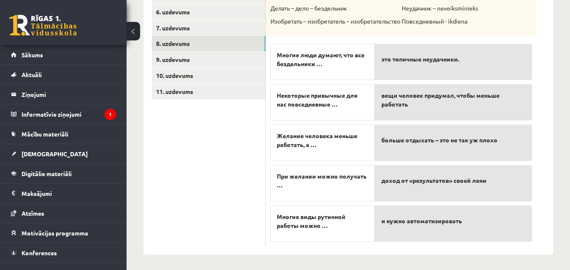
scroll to position [200, 0]
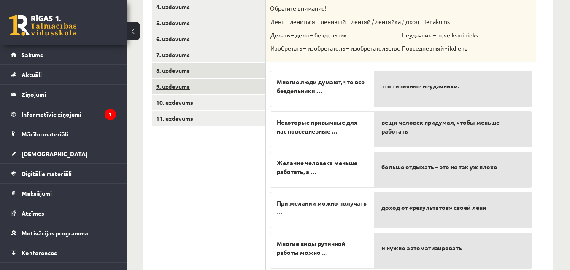
click at [226, 79] on link "9. uzdevums" at bounding box center [208, 87] width 113 height 16
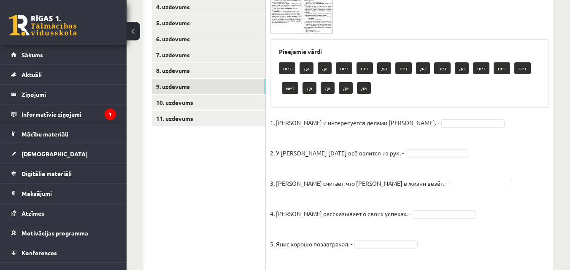
click at [319, 24] on img at bounding box center [301, 14] width 63 height 40
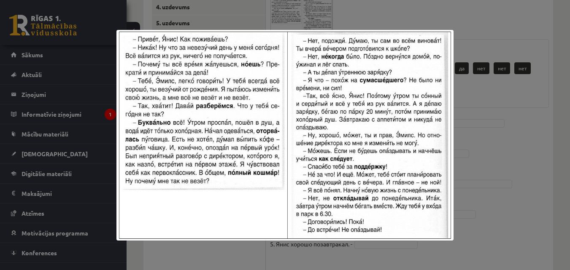
click at [483, 34] on div at bounding box center [285, 135] width 570 height 270
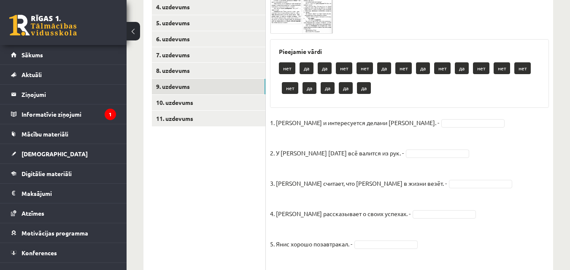
click at [276, 13] on img at bounding box center [301, 14] width 63 height 40
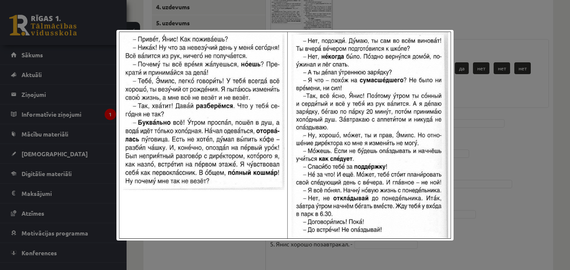
click at [276, 13] on div at bounding box center [285, 135] width 570 height 270
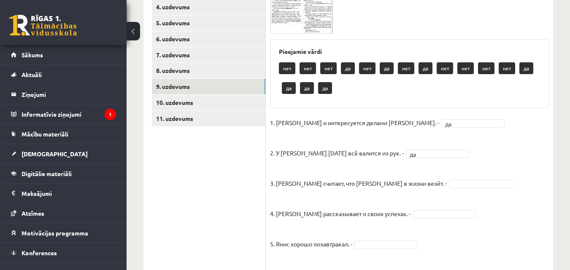
click at [303, 26] on img at bounding box center [301, 14] width 63 height 40
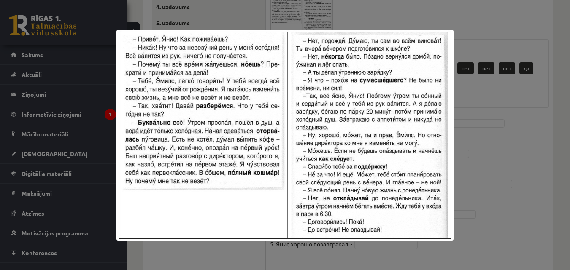
click at [484, 63] on div at bounding box center [285, 135] width 570 height 270
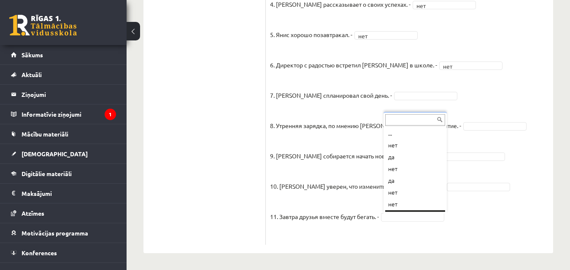
scroll to position [10, 0]
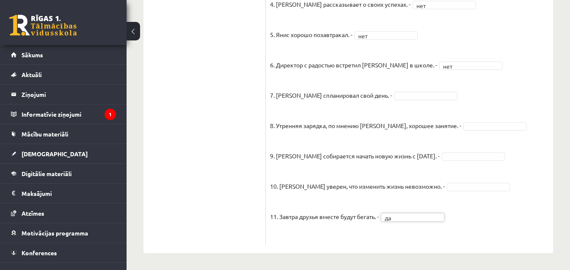
click at [489, 190] on fieldset "1. Эмилс и интересуется делами Яниса. - да ** 2. У Яниса сегодня всё валится из…" at bounding box center [409, 74] width 279 height 334
click at [479, 191] on fieldset "1. Эмилс и интересуется делами Яниса. - да ** 2. У Яниса сегодня всё валится из…" at bounding box center [409, 74] width 279 height 334
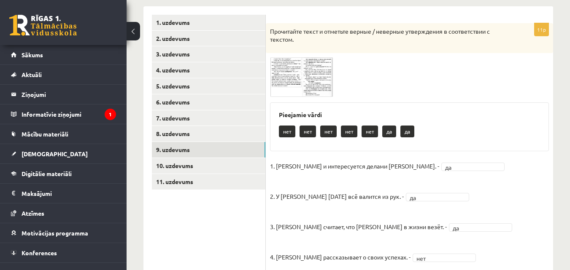
scroll to position [110, 0]
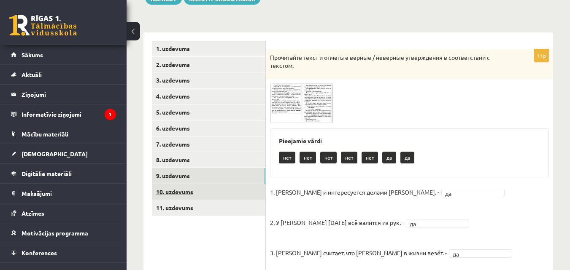
click at [218, 195] on link "10. uzdevums" at bounding box center [208, 192] width 113 height 16
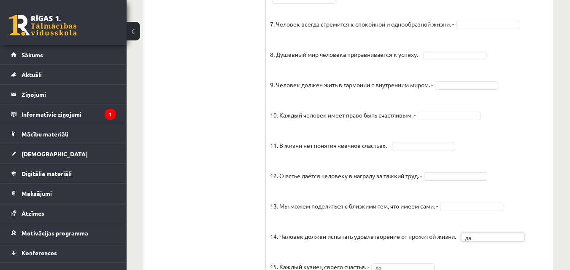
scroll to position [798, 0]
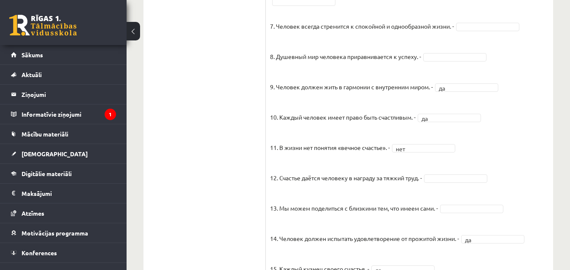
drag, startPoint x: 509, startPoint y: 189, endPoint x: 491, endPoint y: 185, distance: 18.1
click at [491, 185] on fieldset "1. Человек должен жить по составленному плану. - 2. Если хочешь быть успешным –…" at bounding box center [409, 52] width 279 height 455
click at [489, 182] on span at bounding box center [455, 178] width 67 height 8
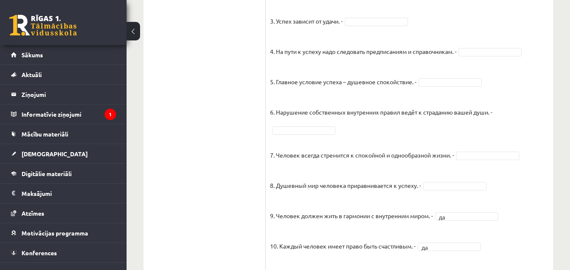
scroll to position [668, 0]
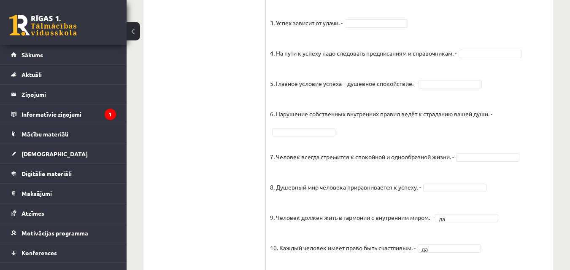
drag, startPoint x: 469, startPoint y: 204, endPoint x: 471, endPoint y: 198, distance: 6.6
click at [471, 198] on fieldset "1. Человек должен жить по составленному плану. - 2. Если хочешь быть успешным –…" at bounding box center [409, 183] width 279 height 455
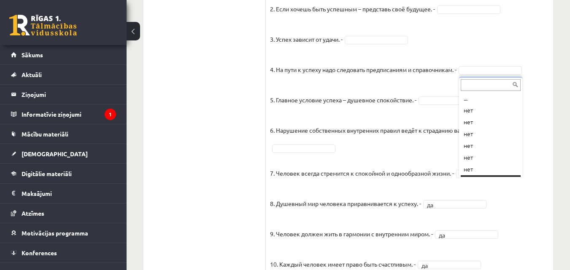
scroll to position [10, 0]
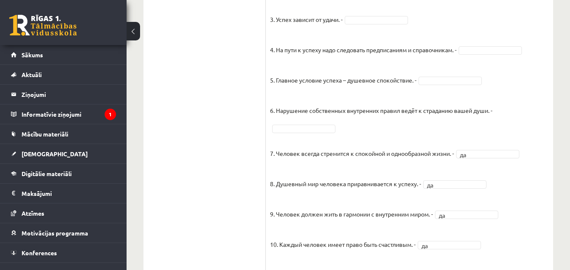
click at [490, 168] on fieldset "1. Человек должен жить по составленному плану. - 2. Если хочешь быть успешным –…" at bounding box center [409, 179] width 279 height 455
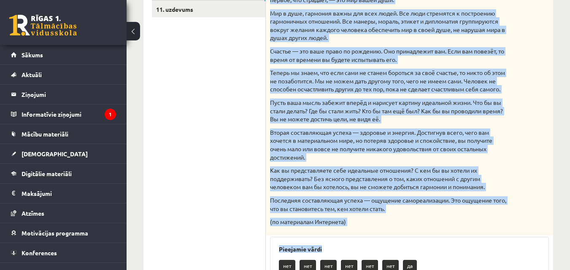
scroll to position [328, 0]
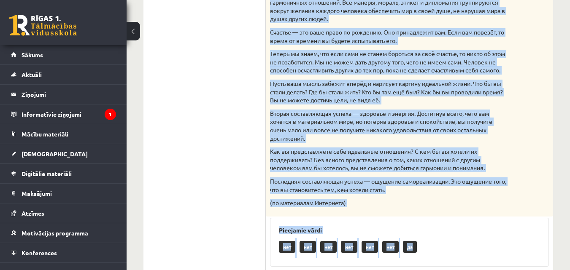
drag, startPoint x: 272, startPoint y: 89, endPoint x: 436, endPoint y: 252, distance: 231.7
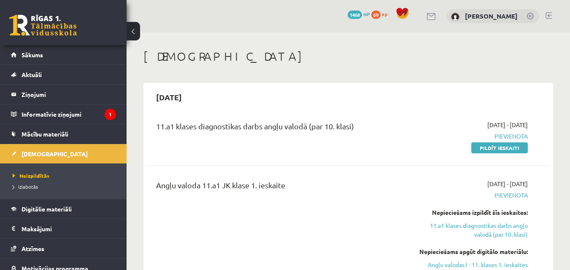
scroll to position [286, 0]
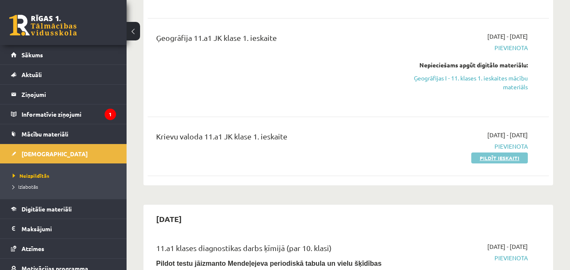
click at [517, 156] on link "Pildīt ieskaiti" at bounding box center [499, 158] width 57 height 11
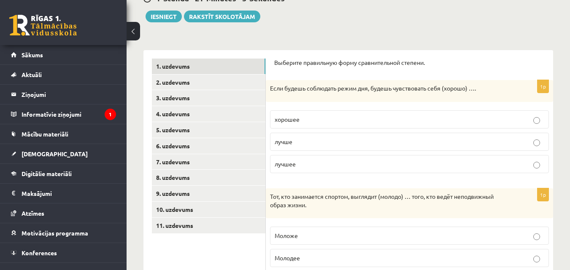
scroll to position [94, 0]
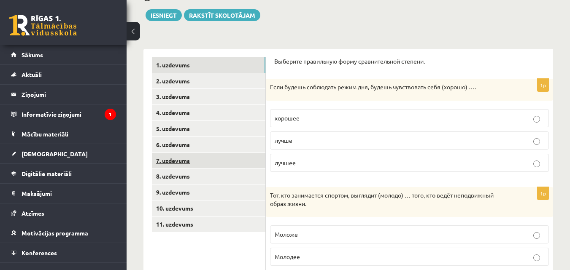
click at [227, 162] on link "7. uzdevums" at bounding box center [208, 161] width 113 height 16
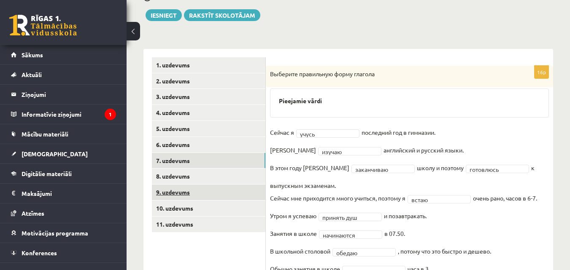
click at [228, 188] on link "9. uzdevums" at bounding box center [208, 193] width 113 height 16
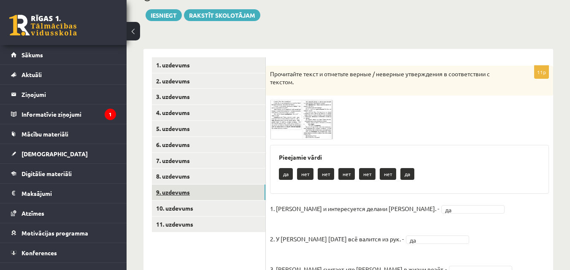
click at [229, 199] on link "9. uzdevums" at bounding box center [208, 193] width 113 height 16
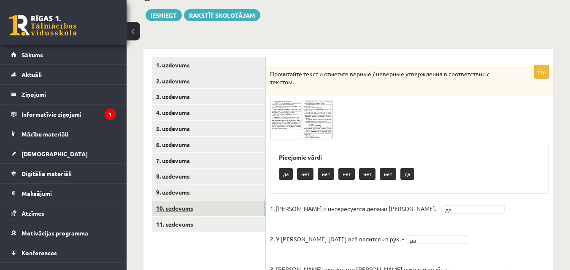
click at [229, 209] on link "10. uzdevums" at bounding box center [208, 209] width 113 height 16
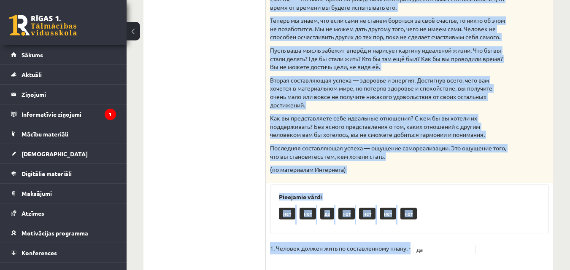
scroll to position [365, 0]
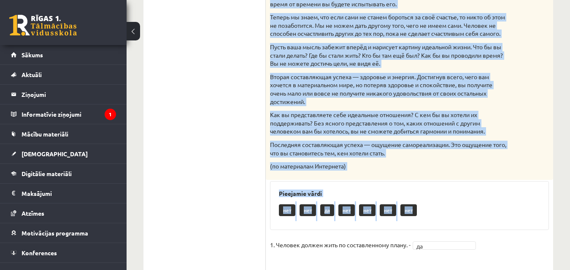
drag, startPoint x: 270, startPoint y: 73, endPoint x: 440, endPoint y: 216, distance: 222.4
click at [440, 216] on div "15p Прочитайте текст и отметьте верные / неверные утверждения в соответствии с …" at bounding box center [409, 246] width 287 height 903
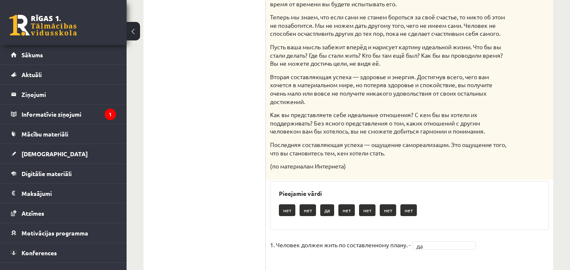
click at [439, 216] on div "нет нет да нет нет нет нет" at bounding box center [409, 212] width 261 height 20
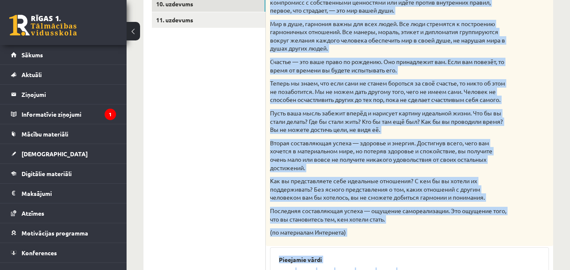
scroll to position [425, 0]
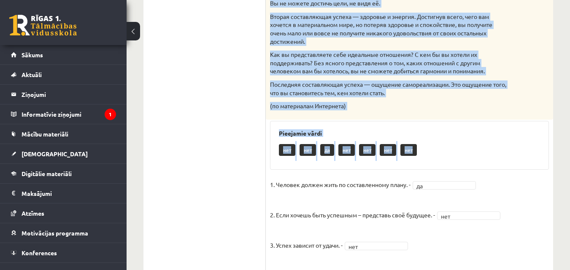
drag, startPoint x: 270, startPoint y: 40, endPoint x: 417, endPoint y: 157, distance: 187.3
click at [417, 157] on div "15p Прочитайте текст и отметьте верные / неверные утверждения в соответствии с …" at bounding box center [409, 186] width 287 height 903
copy div "Loremipsum dolor s ametcons adipis / elitsedd eiusmodtemp i utlaboreetdo m aliq…"
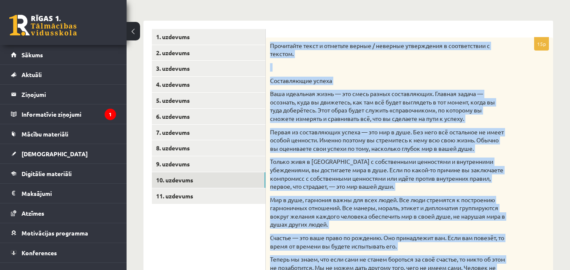
scroll to position [121, 0]
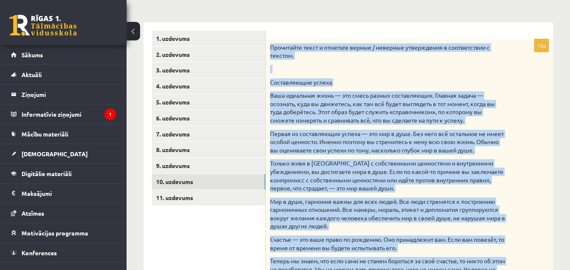
click at [433, 72] on p at bounding box center [388, 69] width 237 height 8
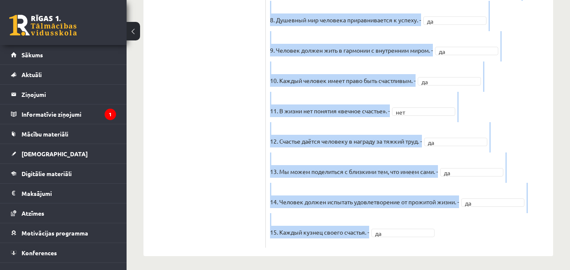
scroll to position [827, 0]
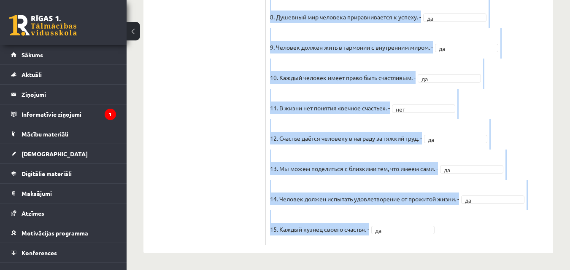
drag, startPoint x: 272, startPoint y: 49, endPoint x: 446, endPoint y: 234, distance: 253.9
copy div "Loremipsum dolor s ametcons adipis / elitsedd eiusmodtemp i utlaboreetdo m aliq…"
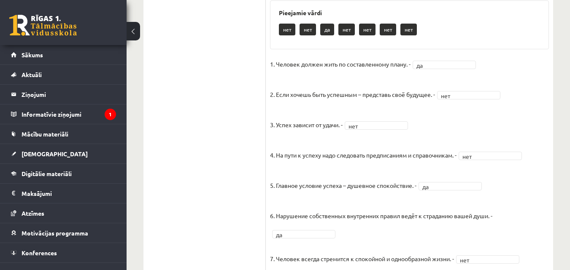
scroll to position [547, 0]
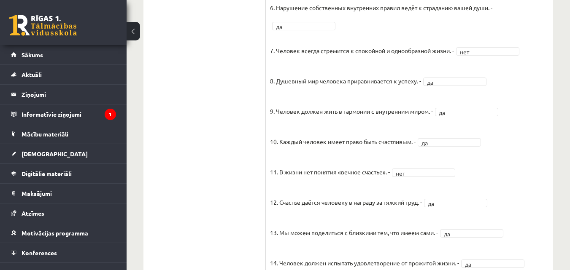
scroll to position [772, 0]
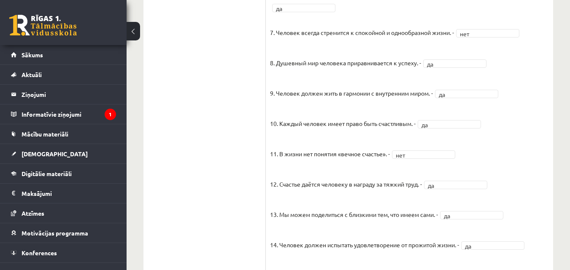
click at [421, 170] on fieldset "1. Человек должен жить по составленному плану. - нет *** 2. Если хочешь быть ус…" at bounding box center [409, 58] width 279 height 455
click at [431, 198] on fieldset "1. Человек должен жить по составленному плану. - нет *** 2. Если хочешь быть ус…" at bounding box center [409, 58] width 279 height 455
click at [438, 198] on fieldset "1. Человек должен жить по составленному плану. - нет *** 2. Если хочешь быть ус…" at bounding box center [409, 58] width 279 height 455
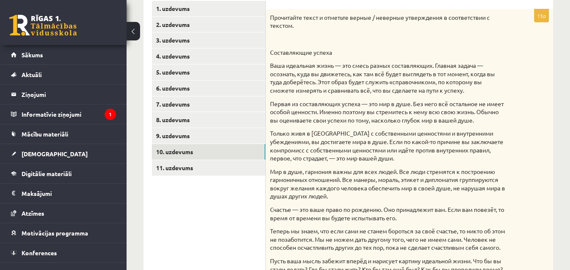
scroll to position [152, 0]
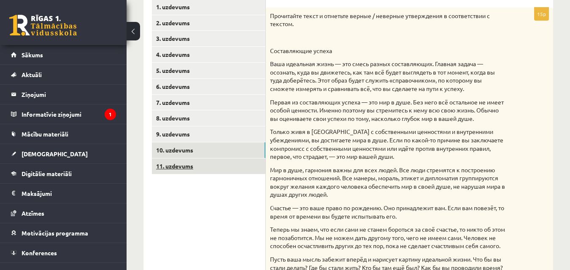
click at [237, 159] on link "11. uzdevums" at bounding box center [208, 167] width 113 height 16
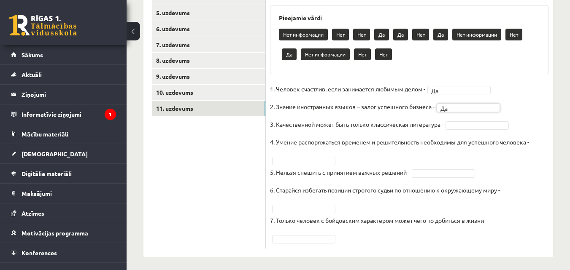
scroll to position [215, 0]
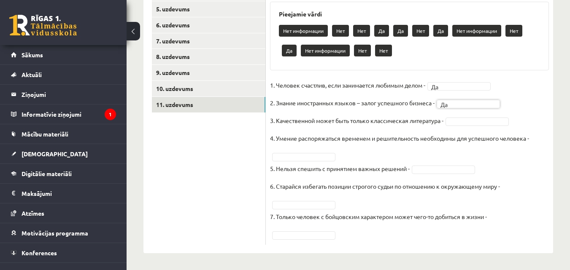
click at [312, 200] on fieldset "1. Человек счастлив, если занимается любимым делом - Да ** 2. Знание иностранны…" at bounding box center [409, 160] width 279 height 162
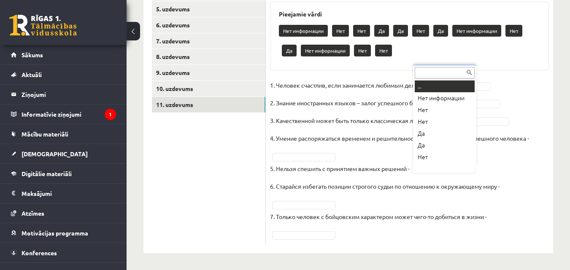
scroll to position [10, 0]
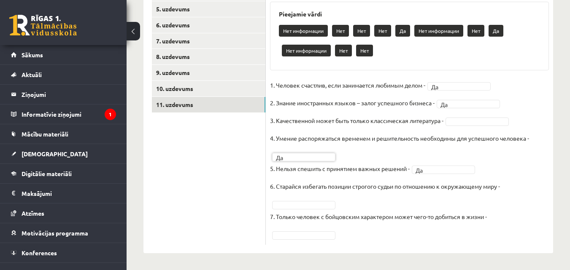
click at [413, 175] on fieldset "1. Человек счастлив, если занимается любимым делом - Да ** 2. Знание иностранны…" at bounding box center [409, 160] width 279 height 162
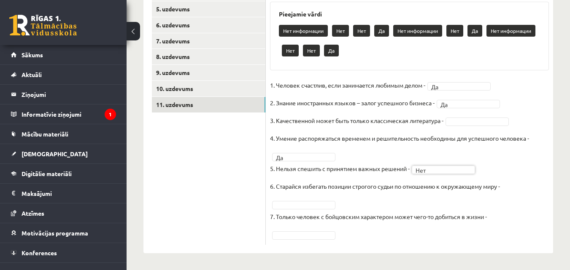
click at [324, 199] on fieldset "1. Человек счастлив, если занимается любимым делом - Да ** 2. Знание иностранны…" at bounding box center [409, 160] width 279 height 162
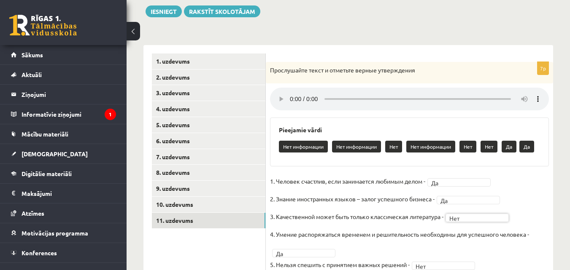
scroll to position [95, 0]
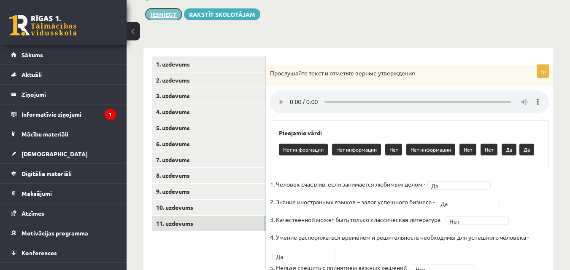
click at [173, 18] on button "Iesniegt" at bounding box center [163, 14] width 36 height 12
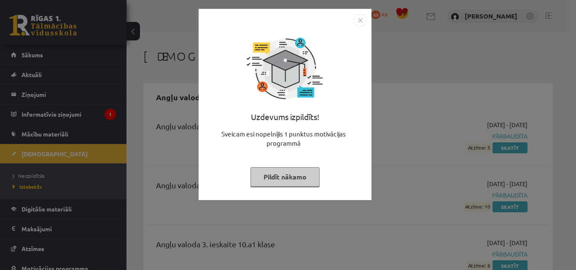
click at [288, 180] on button "Pildīt nākamo" at bounding box center [285, 176] width 69 height 19
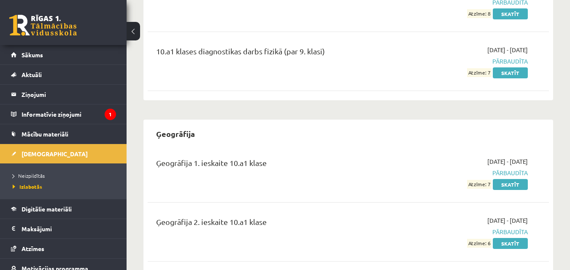
scroll to position [1541, 0]
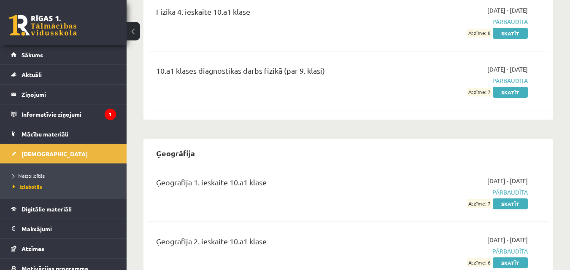
drag, startPoint x: 567, startPoint y: 81, endPoint x: 576, endPoint y: 72, distance: 12.9
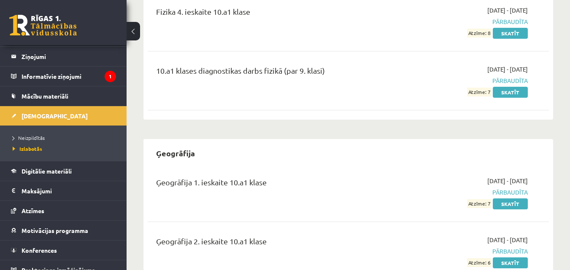
scroll to position [42, 0]
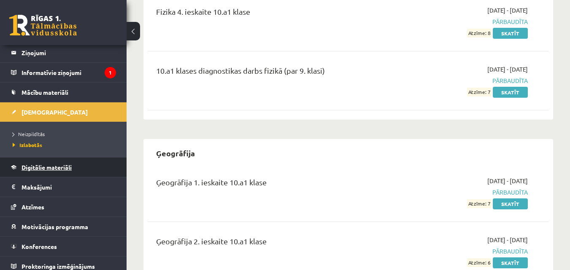
click at [75, 167] on link "Digitālie materiāli" at bounding box center [63, 167] width 105 height 19
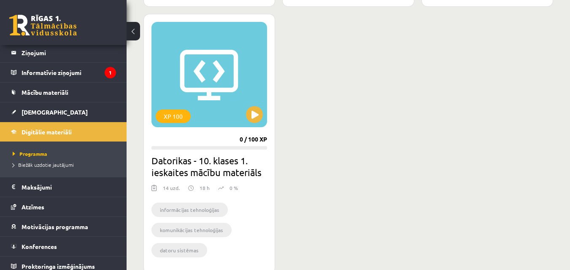
scroll to position [1008, 0]
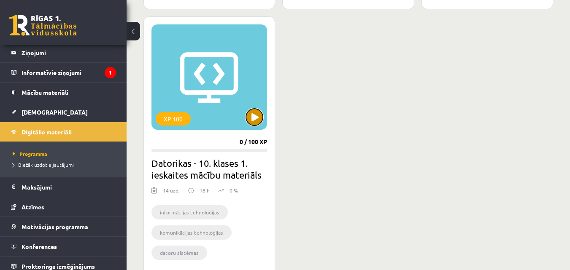
click at [258, 123] on button at bounding box center [254, 117] width 17 height 17
click at [180, 118] on div "XP 100" at bounding box center [173, 118] width 35 height 13
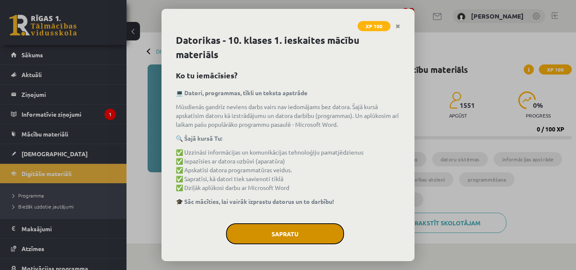
click at [279, 230] on button "Sapratu" at bounding box center [285, 234] width 118 height 21
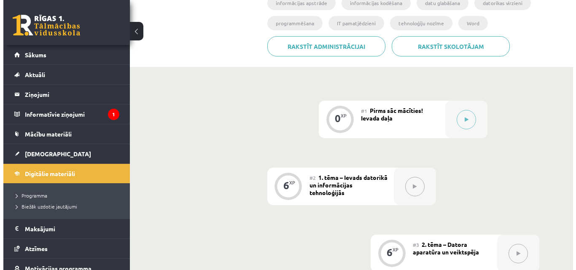
scroll to position [201, 0]
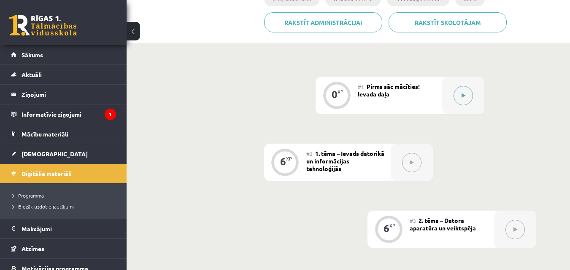
click at [480, 98] on div at bounding box center [463, 96] width 42 height 38
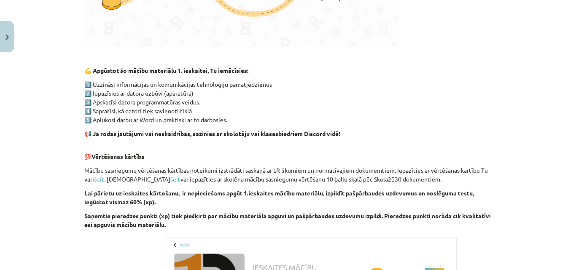
scroll to position [624, 0]
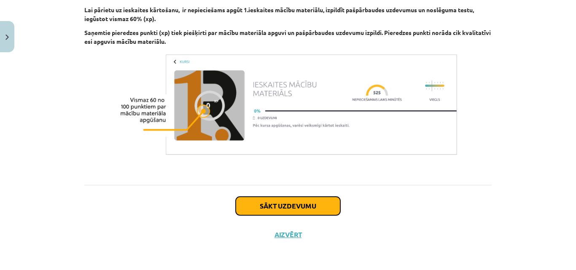
click at [298, 209] on button "Sākt uzdevumu" at bounding box center [288, 206] width 105 height 19
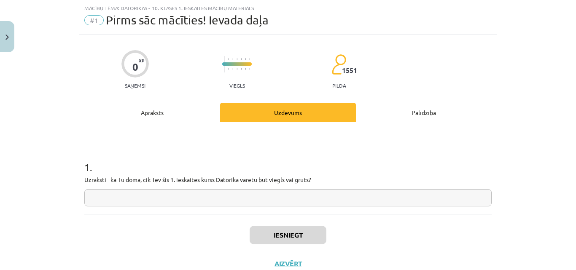
click at [296, 202] on input "text" at bounding box center [287, 197] width 407 height 17
type input "*"
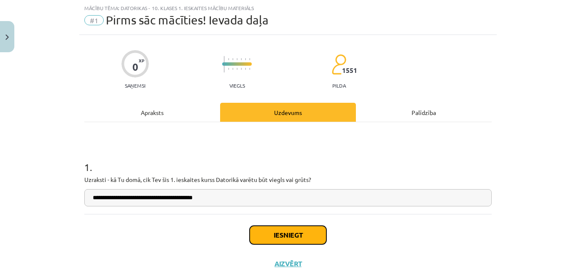
click at [305, 241] on button "Iesniegt" at bounding box center [288, 235] width 77 height 19
click at [118, 200] on input "**********" at bounding box center [287, 197] width 407 height 17
type input "**********"
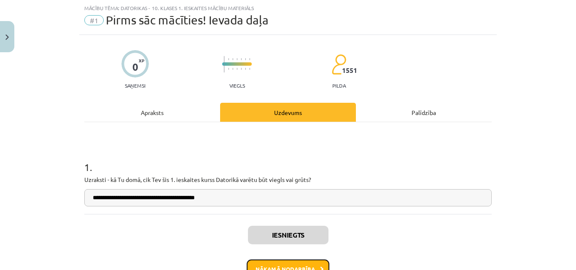
click at [268, 265] on button "Nākamā nodarbība" at bounding box center [288, 269] width 83 height 19
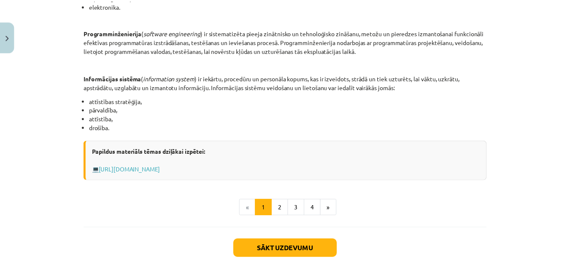
scroll to position [423, 0]
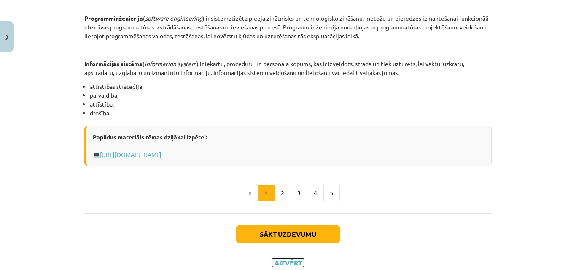
click at [294, 267] on button "Aizvērt" at bounding box center [288, 263] width 32 height 8
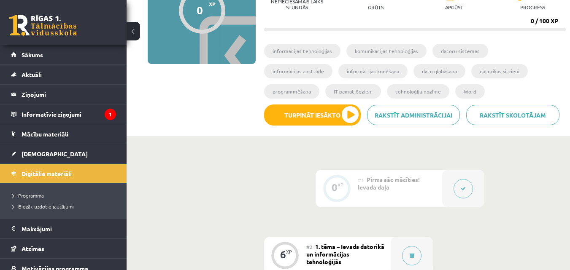
scroll to position [0, 0]
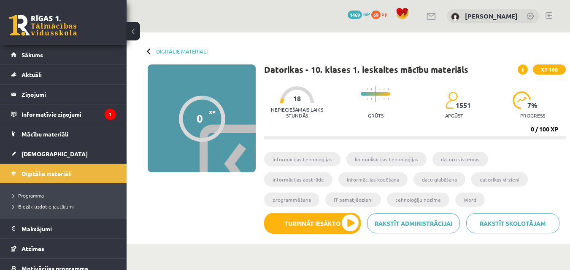
click at [173, 46] on div "Digitālie materiāli 0 XP XP 100 0 / 100 XP Datorikas - 10. klases 1. ieskaites …" at bounding box center [348, 138] width 443 height 212
click at [172, 54] on link "Digitālie materiāli" at bounding box center [181, 51] width 51 height 6
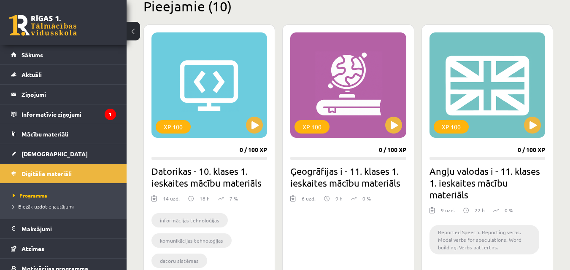
scroll to position [210, 0]
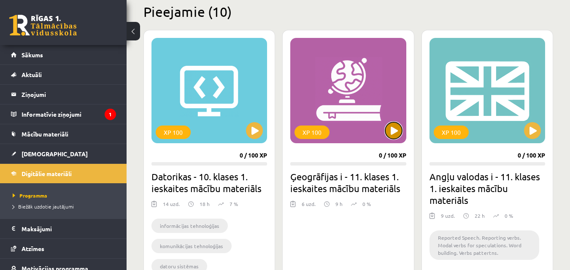
click at [397, 132] on button at bounding box center [393, 130] width 17 height 17
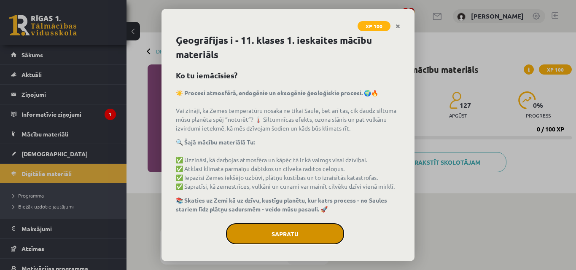
click at [320, 245] on button "Sapratu" at bounding box center [285, 234] width 118 height 21
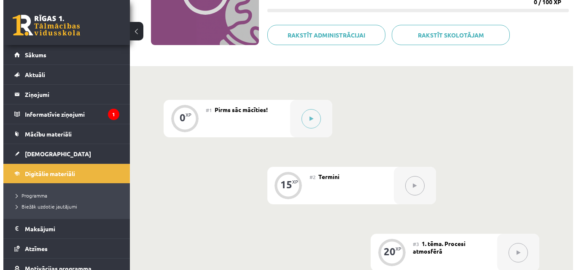
scroll to position [136, 0]
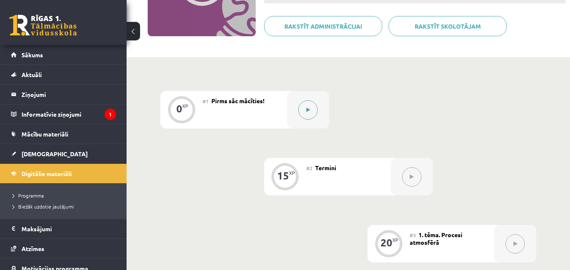
click at [317, 105] on div at bounding box center [308, 110] width 42 height 38
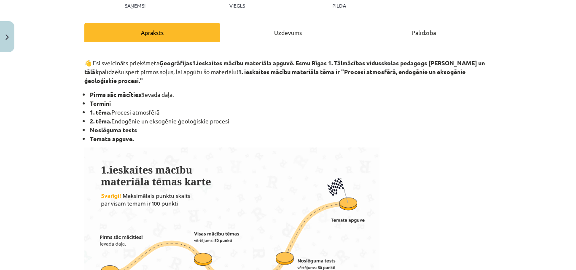
scroll to position [108, 0]
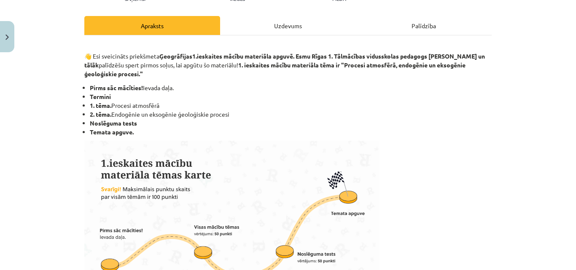
click at [319, 24] on div "Uzdevums" at bounding box center [288, 25] width 136 height 19
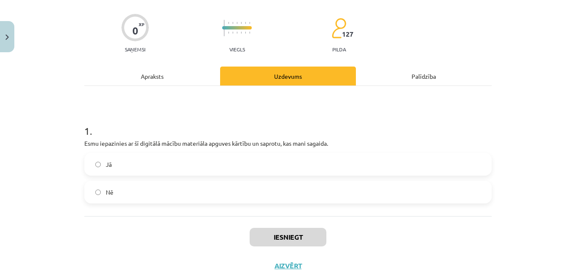
scroll to position [72, 0]
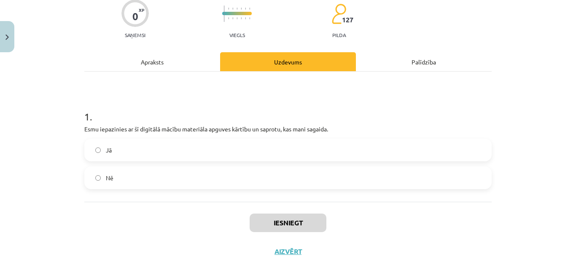
click at [439, 154] on label "Jā" at bounding box center [288, 150] width 406 height 21
click at [286, 226] on button "Iesniegt" at bounding box center [288, 223] width 77 height 19
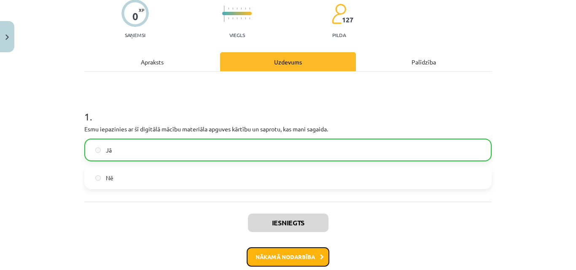
click at [311, 259] on button "Nākamā nodarbība" at bounding box center [288, 257] width 83 height 19
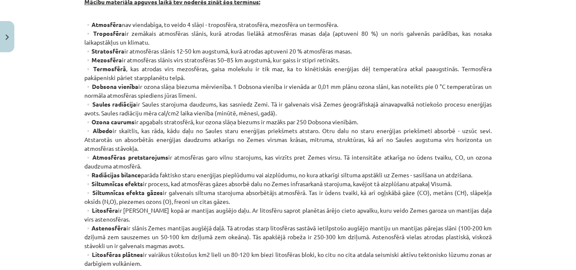
scroll to position [113, 0]
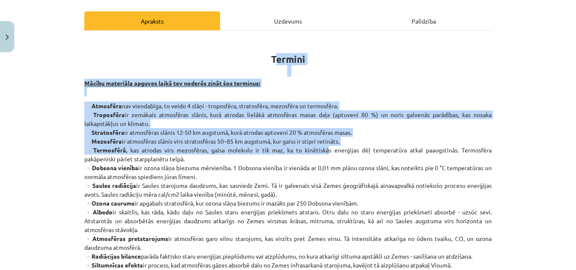
drag, startPoint x: 274, startPoint y: 53, endPoint x: 325, endPoint y: 147, distance: 107.2
click at [302, 89] on p "Mācību materiāla apguves laikā tev noderēs zināt šos terminus:" at bounding box center [287, 88] width 407 height 18
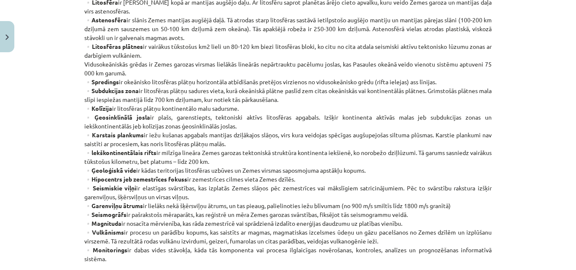
scroll to position [521, 0]
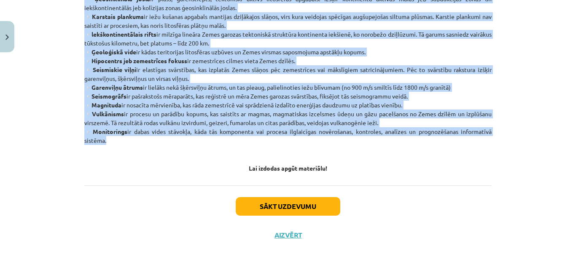
drag, startPoint x: 272, startPoint y: 61, endPoint x: 358, endPoint y: 143, distance: 119.0
copy div "ermini Mācību materiāla apguves laikā tev noderēs zināt šos terminus: ▫️Atmosfē…"
click at [295, 203] on button "Sākt uzdevumu" at bounding box center [288, 206] width 105 height 19
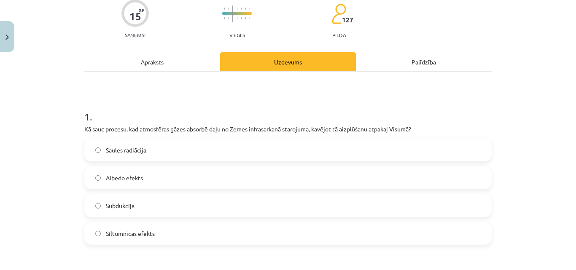
scroll to position [89, 0]
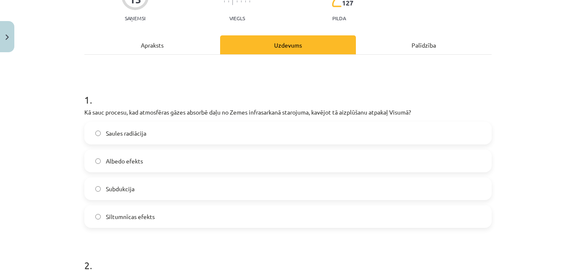
click at [156, 214] on label "Siltumnīcas efekts" at bounding box center [288, 216] width 406 height 21
click at [153, 43] on div "Apraksts" at bounding box center [152, 44] width 136 height 19
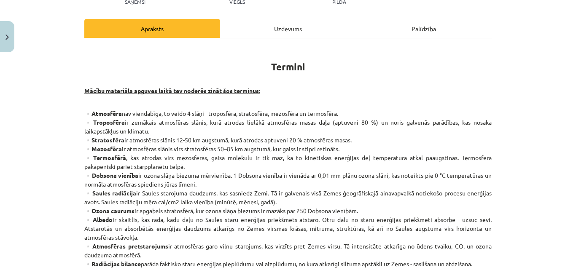
scroll to position [118, 0]
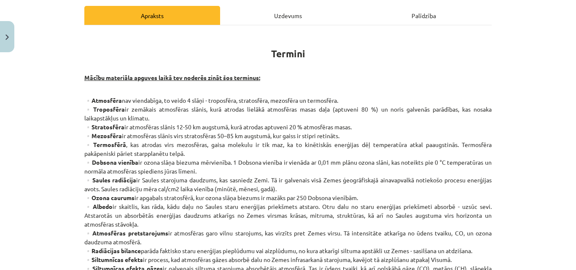
click at [320, 12] on div "Uzdevums" at bounding box center [288, 15] width 136 height 19
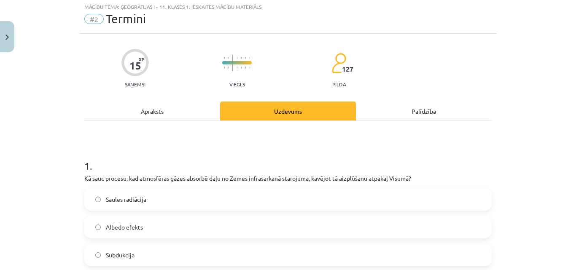
scroll to position [21, 0]
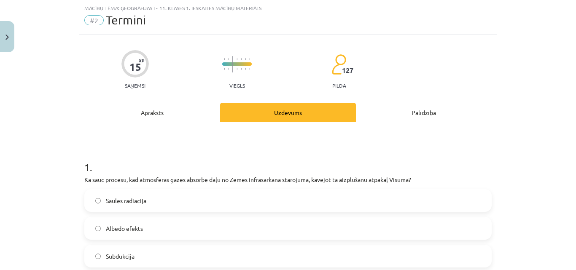
click at [158, 110] on div "Apraksts" at bounding box center [152, 112] width 136 height 19
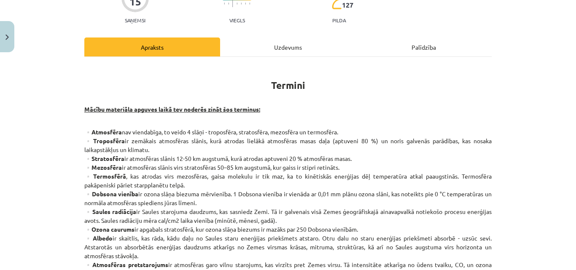
scroll to position [66, 0]
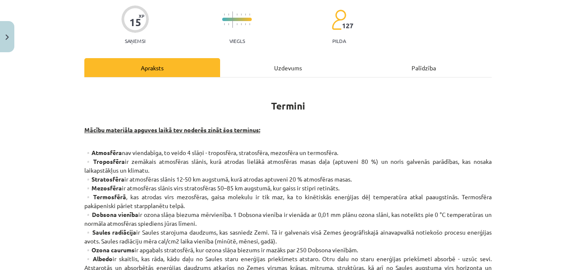
click at [286, 59] on div "Uzdevums" at bounding box center [288, 67] width 136 height 19
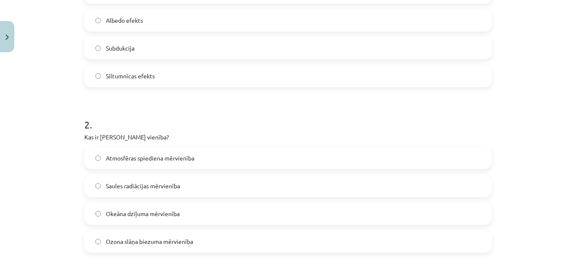
scroll to position [232, 0]
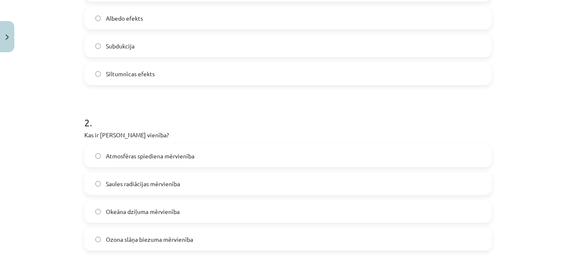
click at [198, 152] on label "Atmosfēras spiediena mērvienība" at bounding box center [288, 155] width 406 height 21
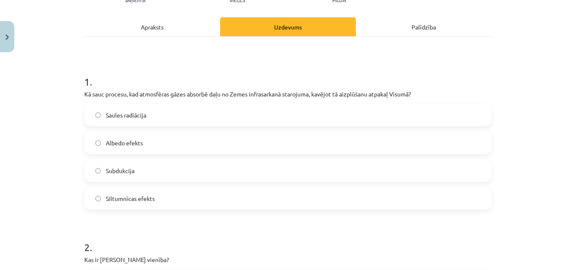
scroll to position [0, 0]
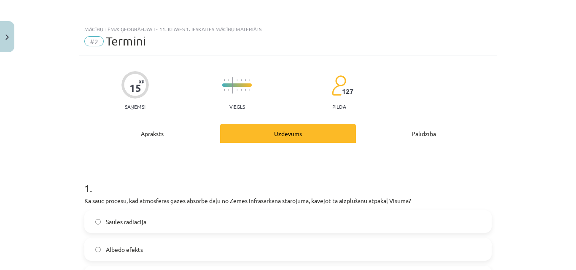
click at [191, 129] on div "Apraksts" at bounding box center [152, 133] width 136 height 19
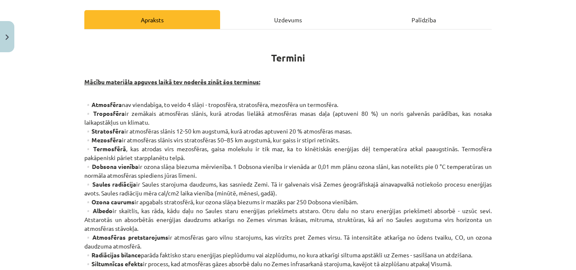
scroll to position [117, 0]
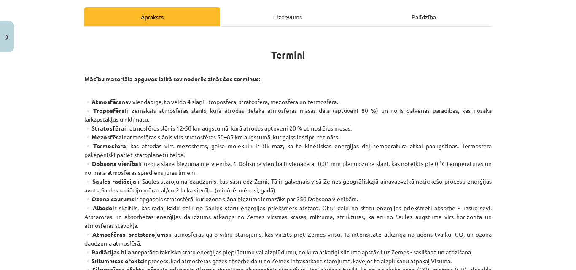
click at [277, 18] on div "Uzdevums" at bounding box center [288, 16] width 136 height 19
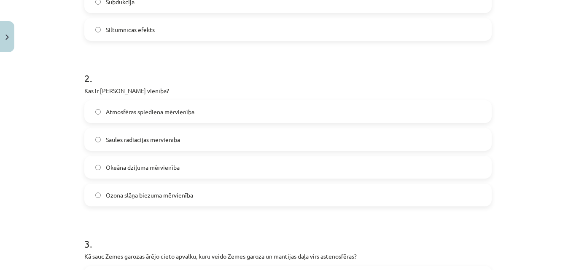
scroll to position [281, 0]
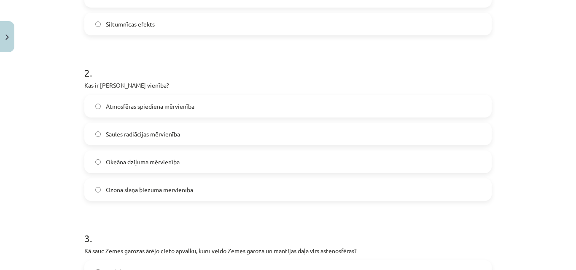
click at [339, 197] on label "Ozona slāņa biezuma mērvienība" at bounding box center [288, 189] width 406 height 21
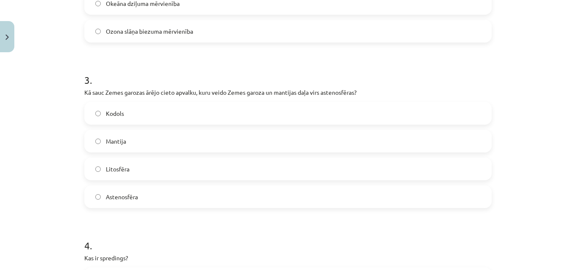
scroll to position [443, 0]
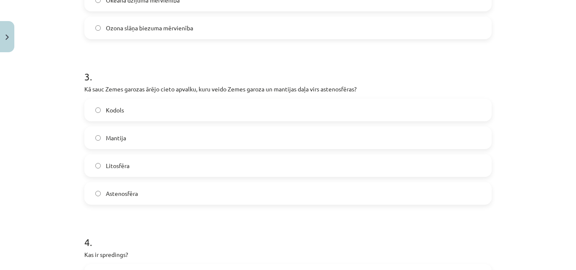
click at [276, 145] on label "Mantija" at bounding box center [288, 137] width 406 height 21
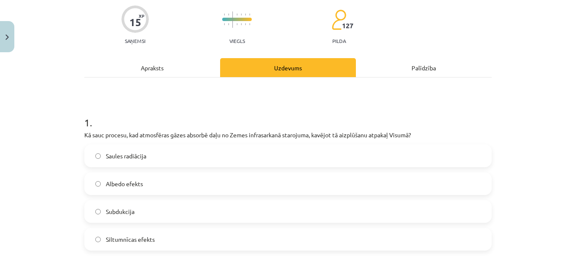
scroll to position [60, 0]
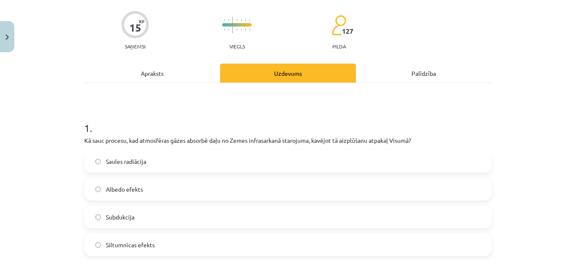
click at [195, 76] on div "Apraksts" at bounding box center [152, 73] width 136 height 19
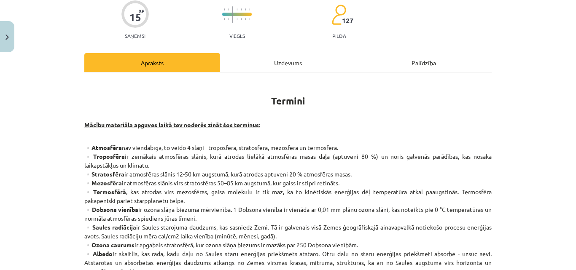
scroll to position [68, 0]
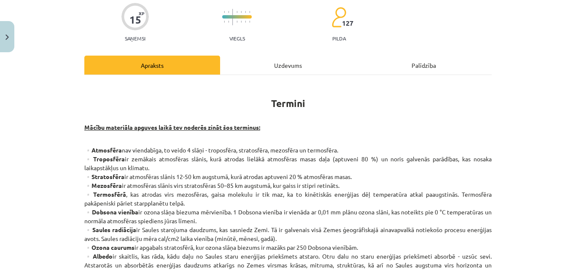
click at [320, 65] on div "Uzdevums" at bounding box center [288, 65] width 136 height 19
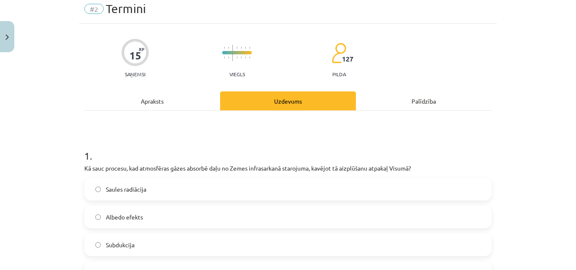
scroll to position [21, 0]
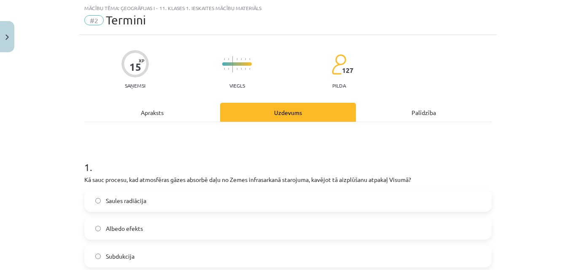
drag, startPoint x: 568, startPoint y: 51, endPoint x: 573, endPoint y: 51, distance: 4.3
click at [573, 51] on div "Mācību tēma: Ģeogrāfijas i - 11. klases 1. ieskaites mācību materiāls #2 Termin…" at bounding box center [288, 135] width 576 height 270
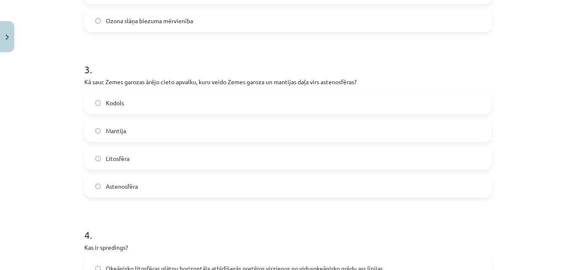
scroll to position [452, 0]
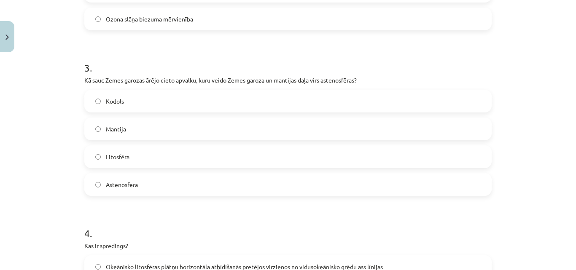
click at [371, 165] on label "Litosfēra" at bounding box center [288, 156] width 406 height 21
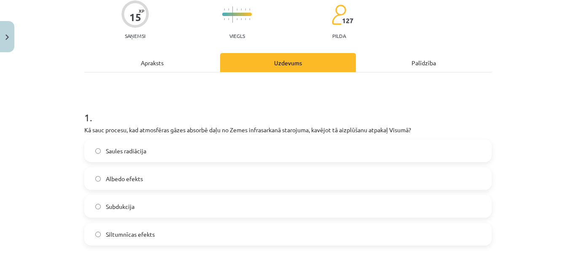
scroll to position [67, 0]
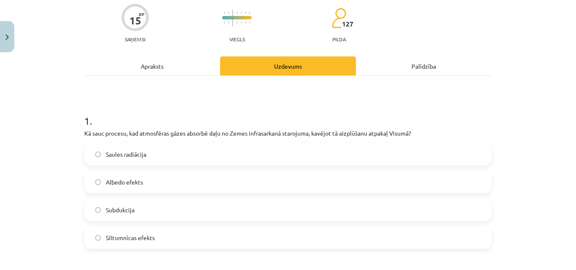
click at [181, 64] on div "Apraksts" at bounding box center [152, 66] width 136 height 19
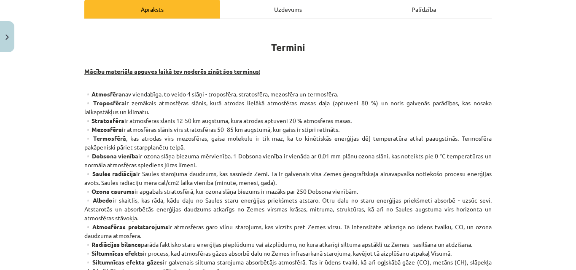
scroll to position [121, 0]
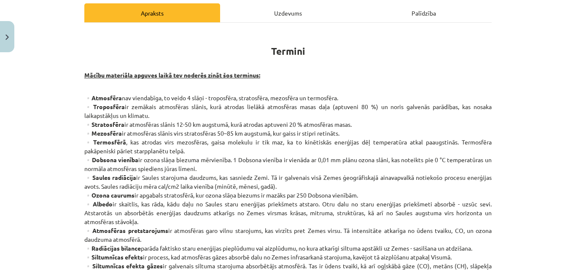
click at [323, 4] on div "Uzdevums" at bounding box center [288, 12] width 136 height 19
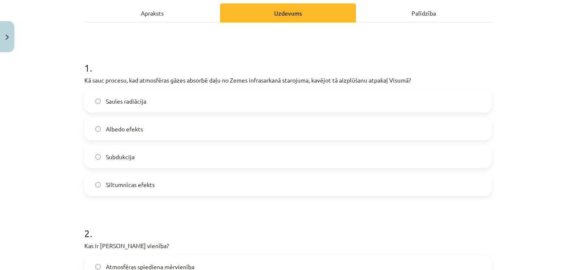
click at [323, 4] on div "Uzdevums" at bounding box center [288, 12] width 136 height 19
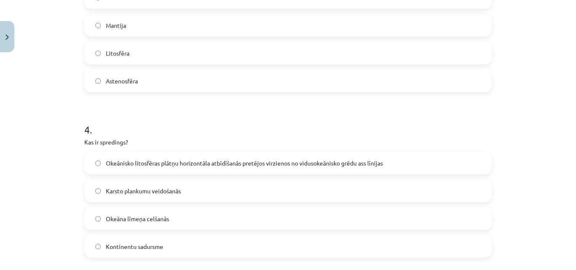
scroll to position [577, 0]
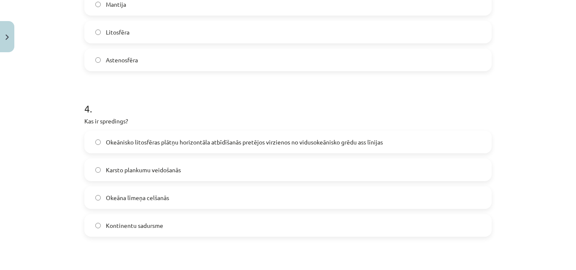
click at [398, 138] on label "Okeānisko litosfēras plātņu horizontāla atbīdīšanās pretējos virzienos no vidus…" at bounding box center [288, 142] width 406 height 21
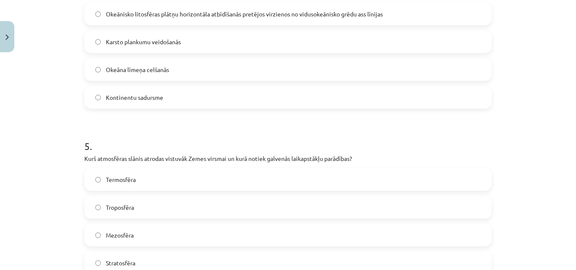
scroll to position [709, 0]
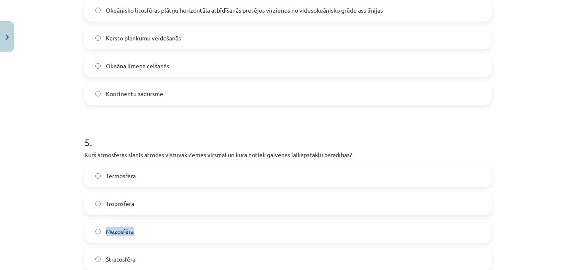
drag, startPoint x: 568, startPoint y: 212, endPoint x: 570, endPoint y: 227, distance: 15.7
click at [570, 227] on div "Mācību tēma: Ģeogrāfijas i - 11. klases 1. ieskaites mācību materiāls #2 Termin…" at bounding box center [288, 135] width 576 height 270
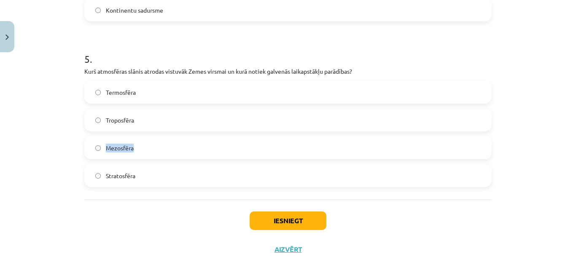
scroll to position [791, 0]
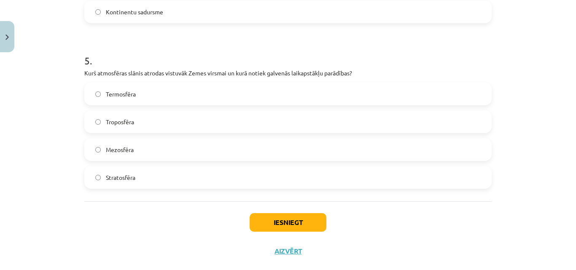
click at [445, 60] on h1 "5 ." at bounding box center [287, 53] width 407 height 26
click at [234, 122] on label "Troposfēra" at bounding box center [288, 121] width 406 height 21
click at [289, 223] on button "Iesniegt" at bounding box center [288, 222] width 77 height 19
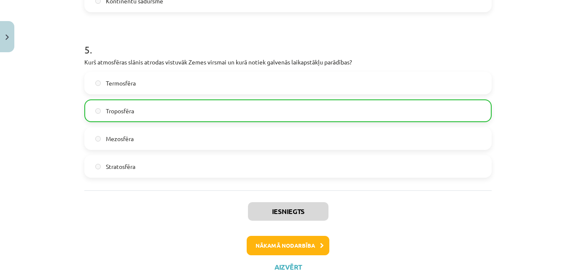
scroll to position [834, 0]
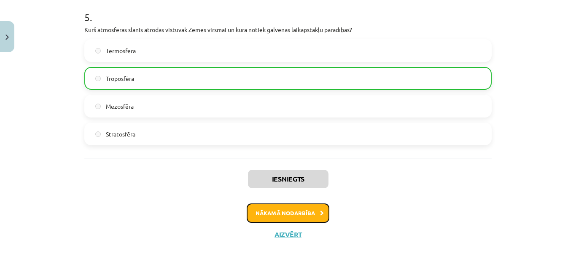
click at [294, 209] on button "Nākamā nodarbība" at bounding box center [288, 213] width 83 height 19
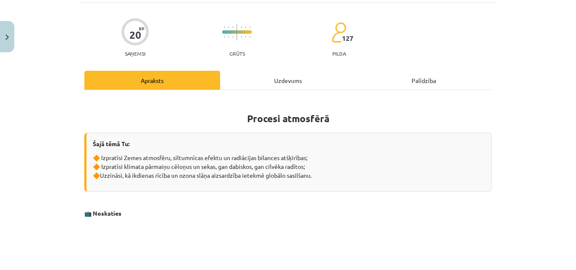
scroll to position [0, 0]
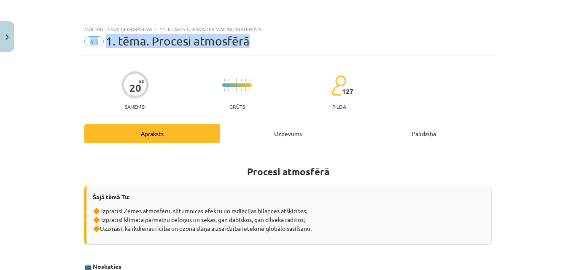
drag, startPoint x: 569, startPoint y: 16, endPoint x: 570, endPoint y: 53, distance: 37.1
click at [570, 53] on div "Mācību tēma: Ģeogrāfijas i - 11. klases 1. ieskaites mācību materiāls #3 1. tēm…" at bounding box center [288, 135] width 576 height 270
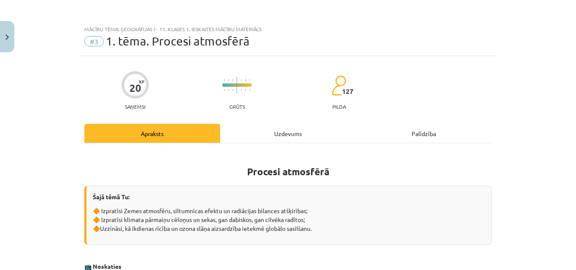
click at [495, 61] on div "Mācību tēma: Ģeogrāfijas i - 11. klases 1. ieskaites mācību materiāls #3 1. tēm…" at bounding box center [288, 135] width 576 height 270
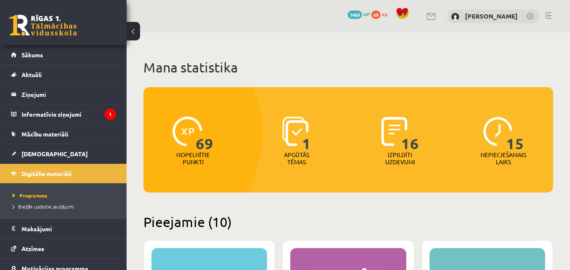
scroll to position [210, 0]
